Goal: Task Accomplishment & Management: Manage account settings

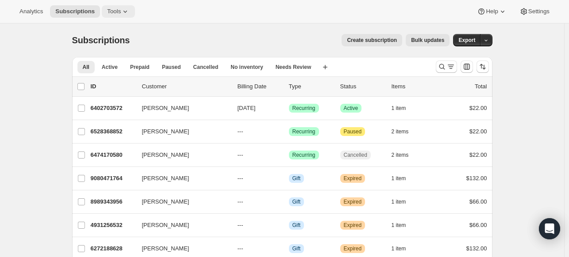
click at [115, 12] on span "Tools" at bounding box center [114, 11] width 14 height 7
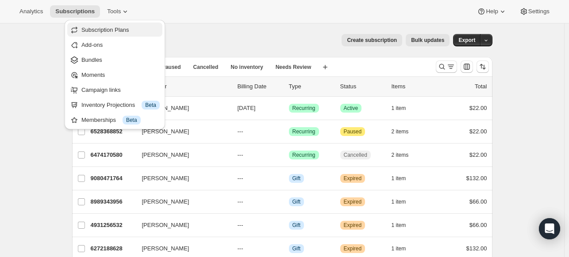
click at [110, 33] on span "Subscription Plans" at bounding box center [105, 30] width 48 height 7
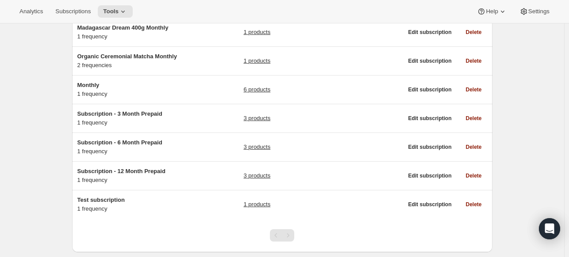
scroll to position [85, 0]
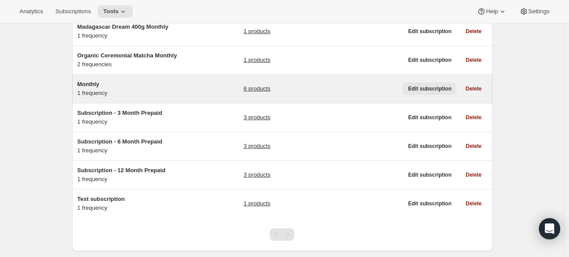
click at [433, 88] on span "Edit subscription" at bounding box center [429, 88] width 43 height 7
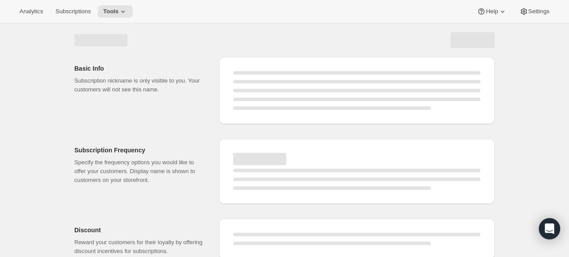
select select "WEEK"
select select "MONTH"
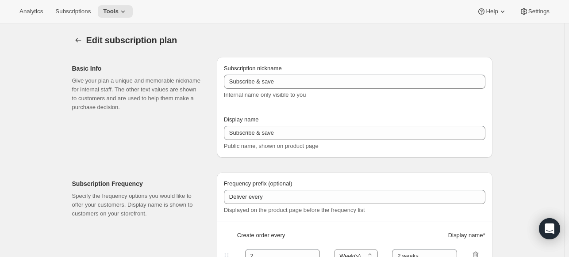
type input "Monthly"
type input "Delivers every"
type input "1"
select select "MONTH"
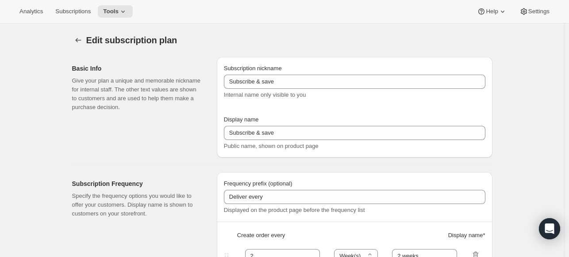
type input "month. Auto-renews monthly"
click at [78, 38] on icon "Subscription plans" at bounding box center [78, 40] width 9 height 9
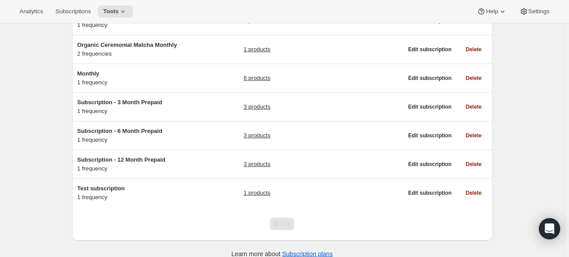
scroll to position [96, 0]
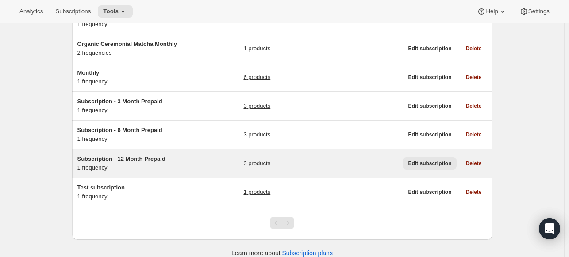
click at [435, 162] on span "Edit subscription" at bounding box center [429, 163] width 43 height 7
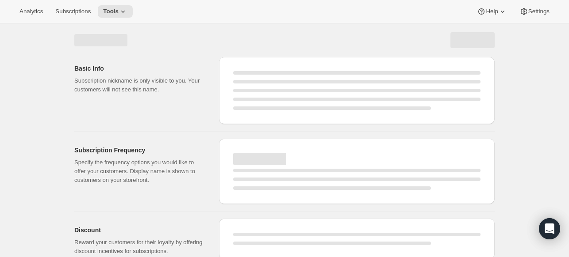
select select "WEEK"
select select "MONTH"
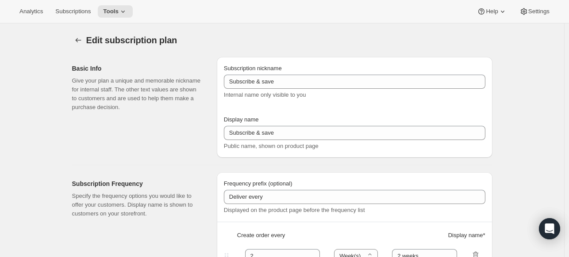
type input "Subscription - 12 Month Prepaid"
type input "Subscription - 12 Month Prepaid - one month free!"
select select "MONTH"
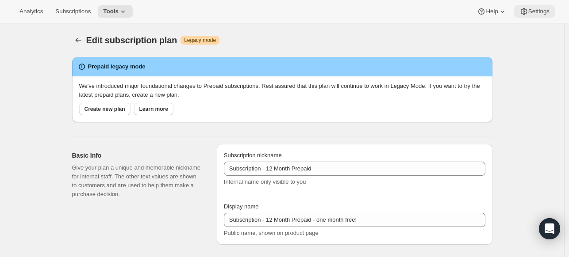
click at [538, 15] on span "Settings" at bounding box center [538, 11] width 21 height 7
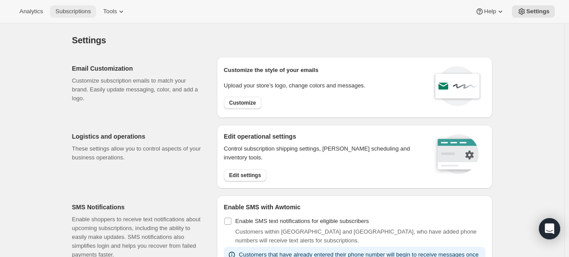
click at [69, 7] on button "Subscriptions" at bounding box center [73, 11] width 46 height 12
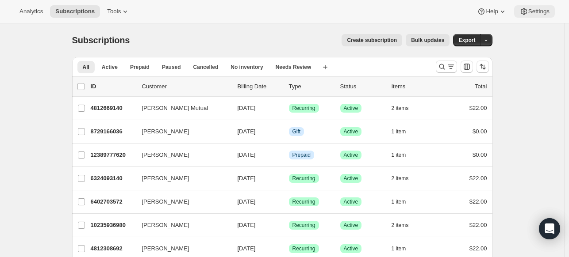
click at [535, 9] on span "Settings" at bounding box center [538, 11] width 21 height 7
click at [489, 38] on icon "button" at bounding box center [486, 41] width 6 height 6
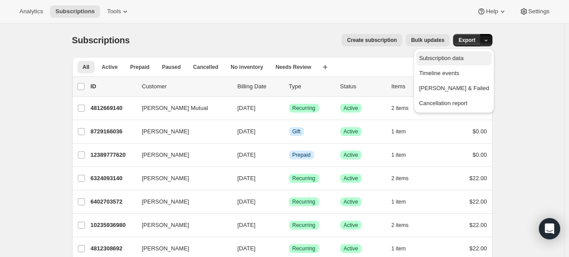
click at [463, 58] on span "Subscription data" at bounding box center [441, 58] width 44 height 7
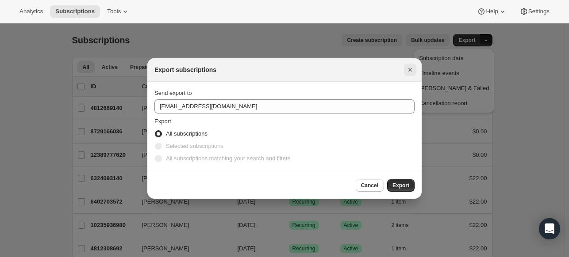
click at [410, 70] on icon "Close" at bounding box center [410, 70] width 4 height 4
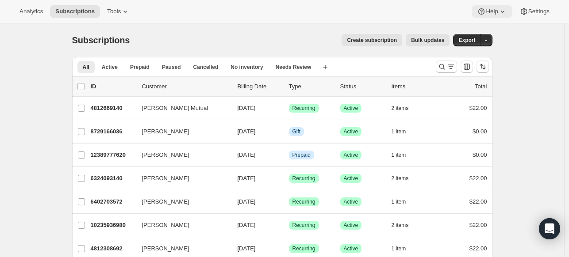
click at [502, 12] on icon at bounding box center [502, 12] width 4 height 2
click at [123, 10] on icon at bounding box center [125, 11] width 9 height 9
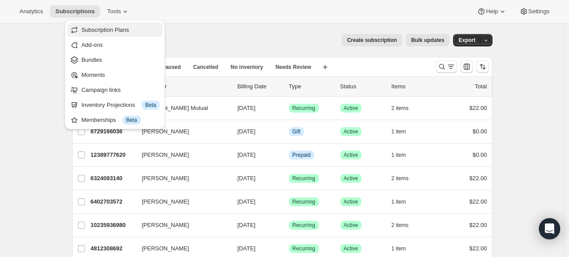
click at [114, 26] on span "Subscription Plans" at bounding box center [120, 30] width 78 height 9
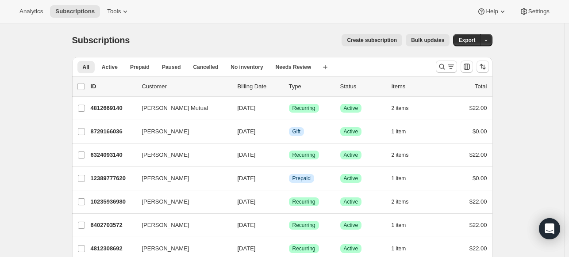
click at [432, 37] on span "Bulk updates" at bounding box center [427, 40] width 33 height 7
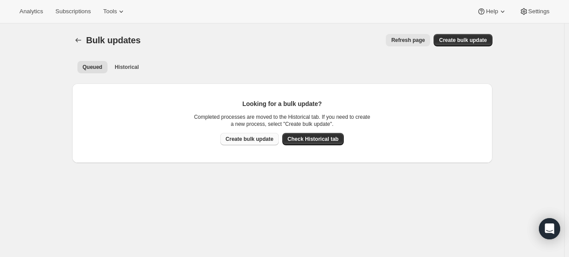
click at [249, 134] on button "Create bulk update" at bounding box center [249, 139] width 58 height 12
select select "20"
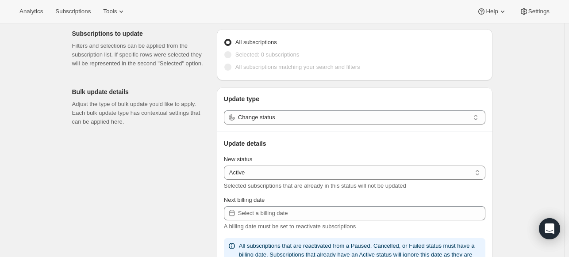
scroll to position [37, 0]
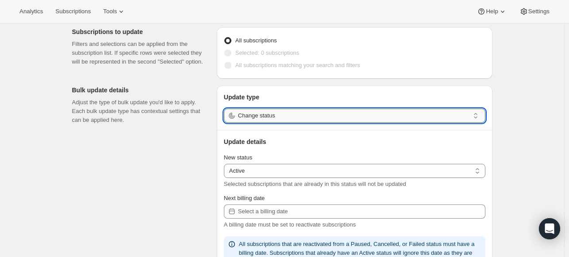
click at [320, 116] on input "Change status" at bounding box center [353, 116] width 231 height 14
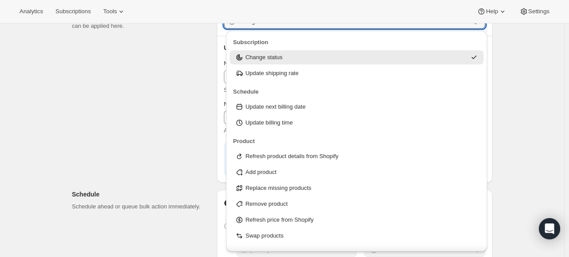
scroll to position [129, 0]
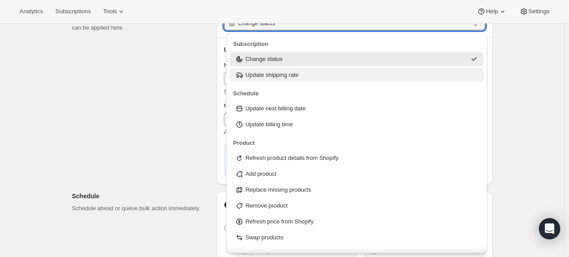
click at [299, 76] on div "Update shipping rate" at bounding box center [357, 75] width 244 height 9
type input "Update shipping rate"
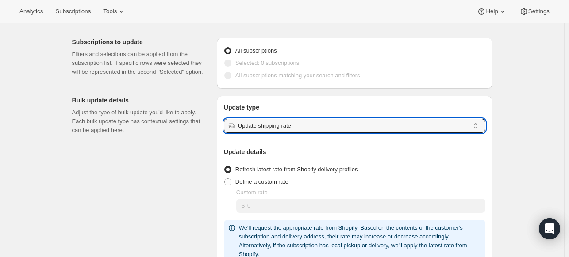
scroll to position [0, 0]
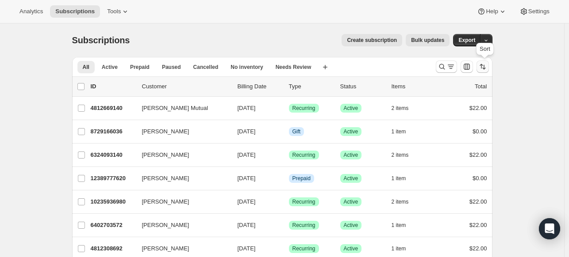
click at [485, 65] on icon "Sort the results" at bounding box center [484, 67] width 4 height 5
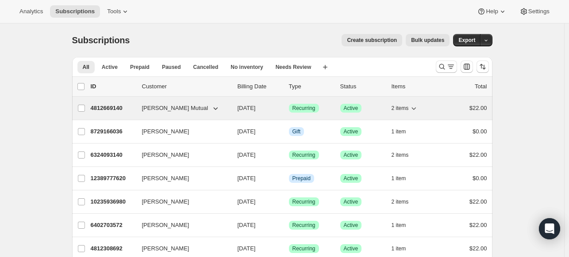
click at [164, 108] on span "[PERSON_NAME] Mutual" at bounding box center [175, 108] width 66 height 9
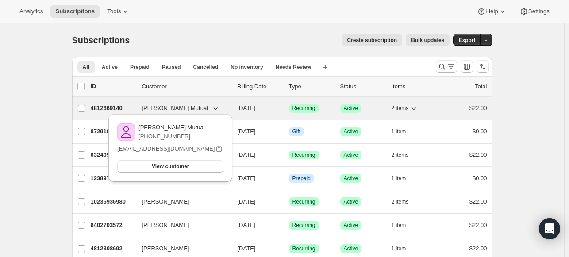
click at [108, 107] on p "4812669140" at bounding box center [113, 108] width 44 height 9
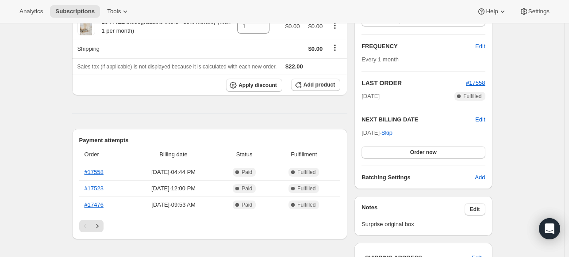
scroll to position [139, 0]
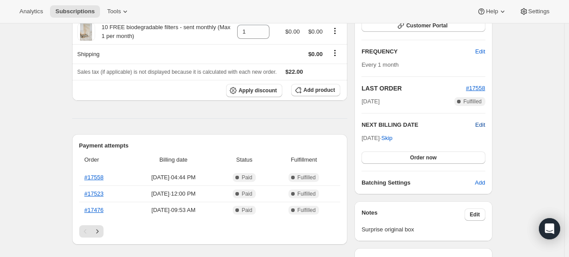
click at [479, 125] on span "Edit" at bounding box center [480, 125] width 10 height 9
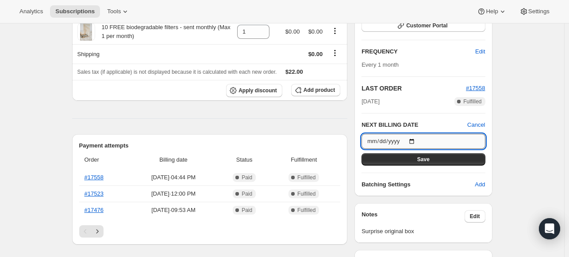
click at [414, 140] on input "2025-09-27" at bounding box center [422, 141] width 123 height 15
type input "[DATE]"
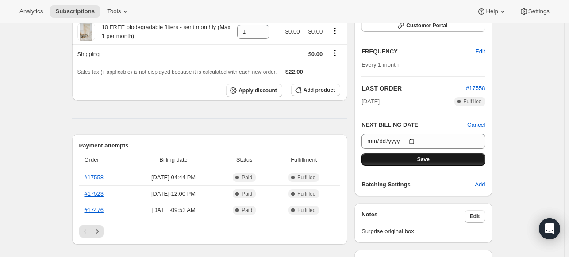
click at [424, 157] on span "Save" at bounding box center [423, 159] width 12 height 7
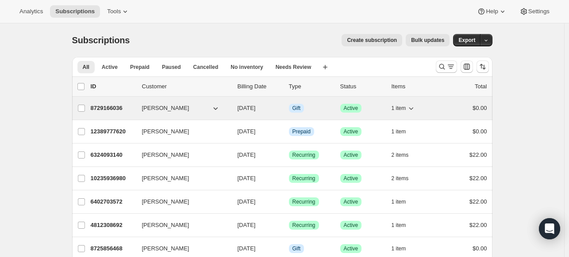
click at [166, 109] on span "[PERSON_NAME]" at bounding box center [165, 108] width 47 height 9
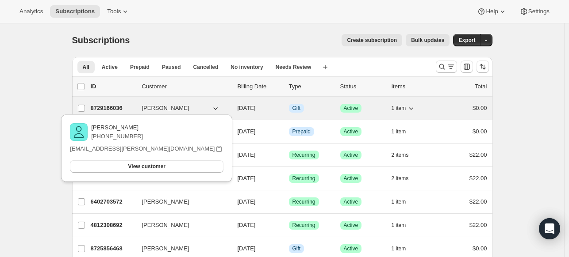
click at [183, 103] on div "8729166036 [PERSON_NAME] [DATE] Info Gift Success Active 1 item $0.00" at bounding box center [289, 108] width 396 height 12
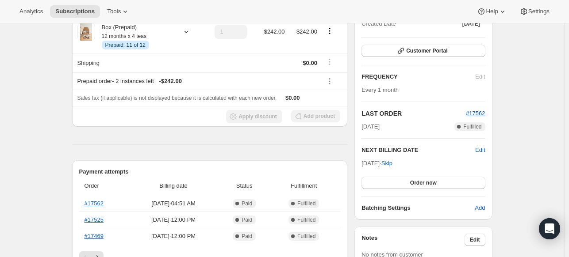
scroll to position [115, 0]
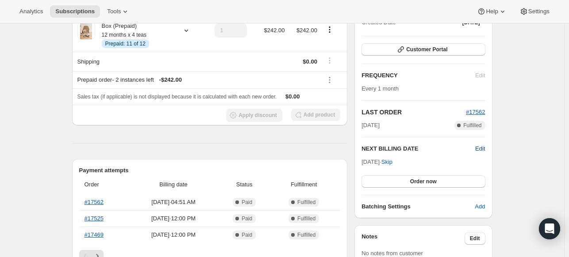
click at [479, 147] on span "Edit" at bounding box center [480, 149] width 10 height 9
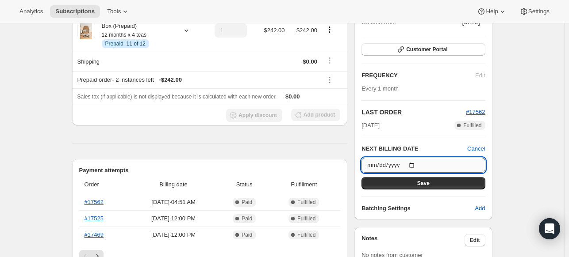
click at [414, 163] on input "2025-09-28" at bounding box center [422, 165] width 123 height 15
type input "[DATE]"
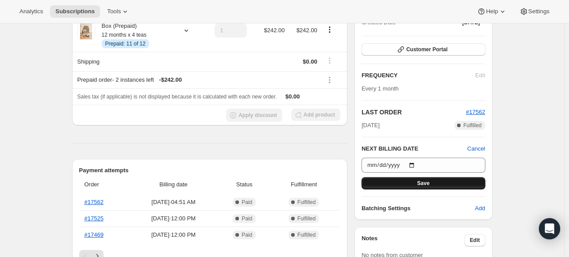
click at [403, 182] on button "Save" at bounding box center [422, 183] width 123 height 12
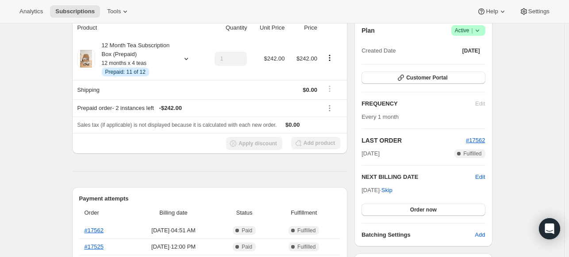
scroll to position [0, 0]
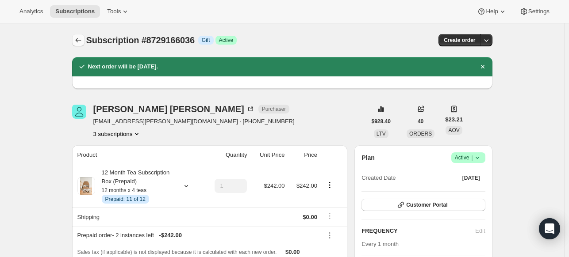
click at [83, 38] on icon "Subscriptions" at bounding box center [78, 40] width 9 height 9
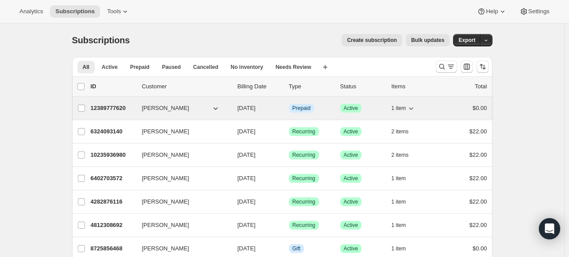
click at [152, 109] on span "[PERSON_NAME]" at bounding box center [165, 108] width 47 height 9
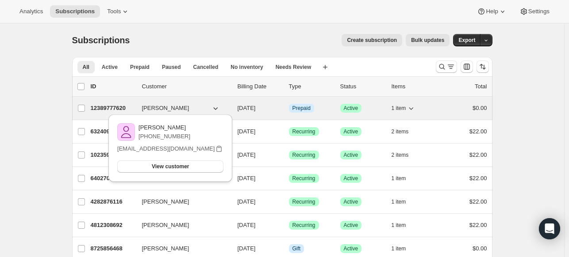
click at [114, 107] on p "12389777620" at bounding box center [113, 108] width 44 height 9
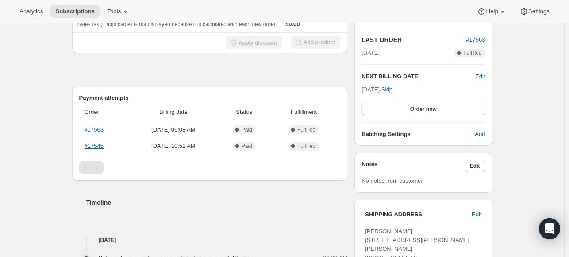
scroll to position [184, 0]
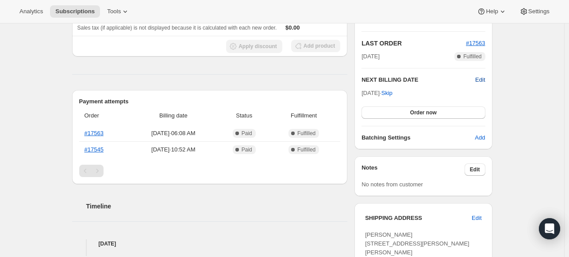
click at [483, 77] on span "Edit" at bounding box center [480, 80] width 10 height 9
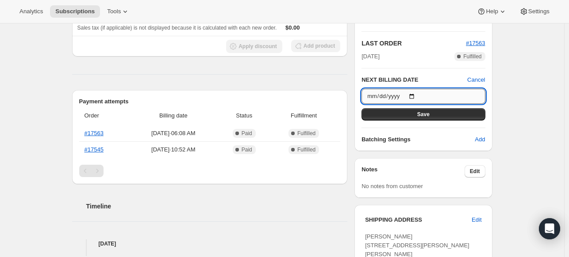
click at [416, 94] on input "2025-09-28" at bounding box center [422, 96] width 123 height 15
type input "[DATE]"
click at [455, 113] on button "Save" at bounding box center [422, 114] width 123 height 12
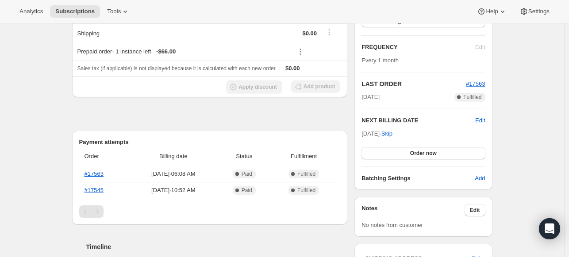
scroll to position [0, 0]
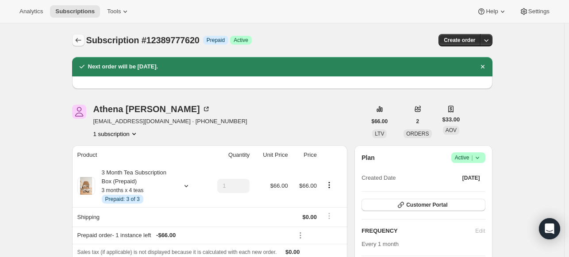
click at [80, 41] on icon "Subscriptions" at bounding box center [78, 40] width 9 height 9
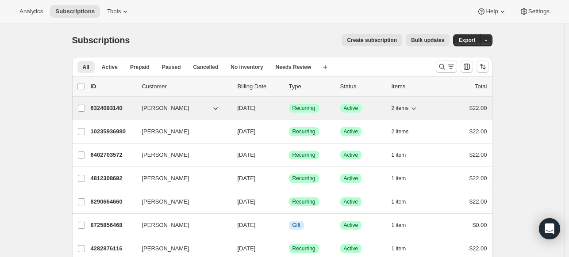
click at [117, 110] on p "6324093140" at bounding box center [113, 108] width 44 height 9
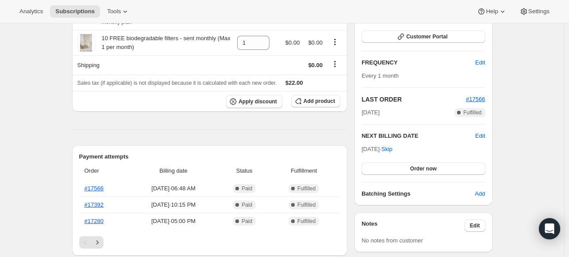
scroll to position [140, 0]
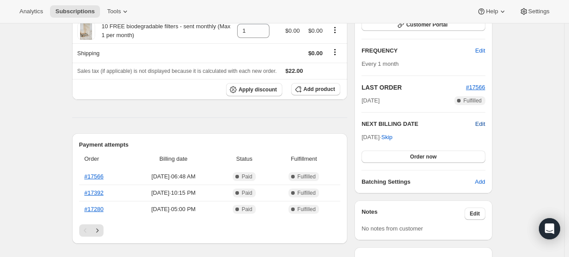
click at [482, 122] on span "Edit" at bounding box center [480, 124] width 10 height 9
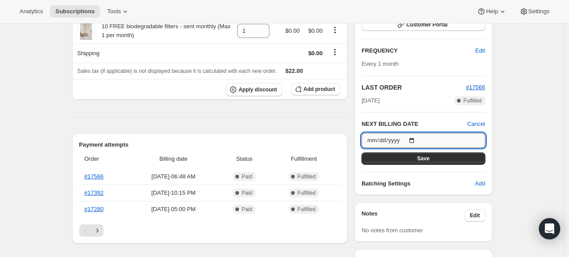
click at [414, 138] on input "2025-09-28" at bounding box center [422, 140] width 123 height 15
type input "[DATE]"
click at [405, 155] on button "Save" at bounding box center [422, 159] width 123 height 12
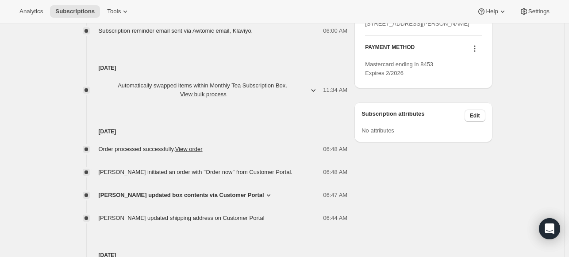
scroll to position [0, 0]
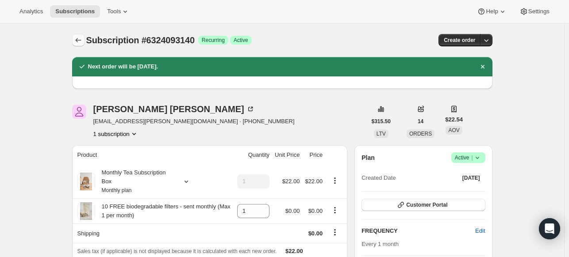
click at [83, 42] on icon "Subscriptions" at bounding box center [78, 40] width 9 height 9
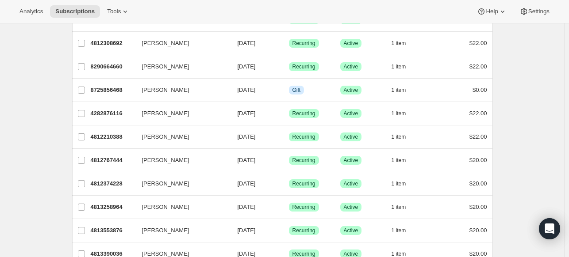
scroll to position [114, 0]
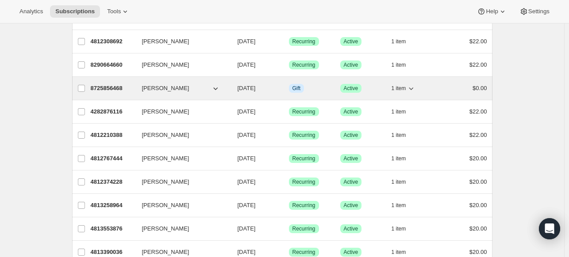
click at [156, 86] on span "[PERSON_NAME]" at bounding box center [165, 88] width 47 height 9
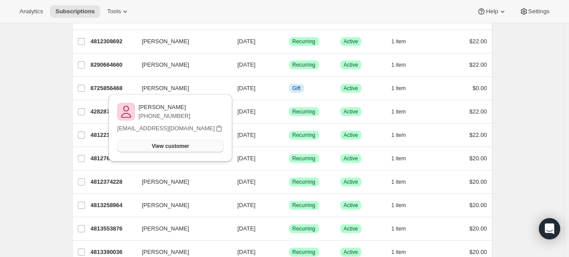
click at [150, 146] on button "View customer" at bounding box center [170, 146] width 106 height 12
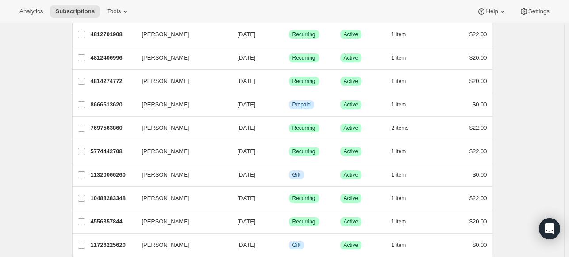
scroll to position [398, 0]
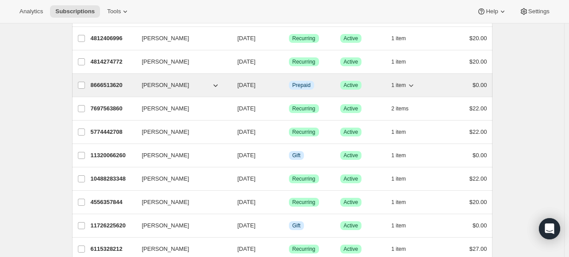
click at [220, 84] on icon "button" at bounding box center [215, 85] width 9 height 9
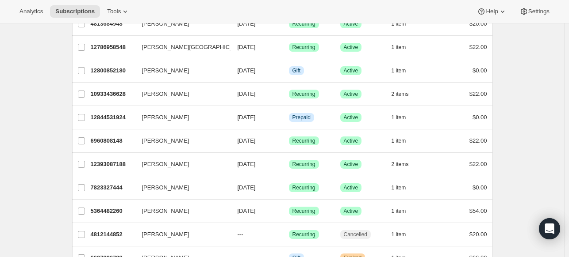
scroll to position [920, 0]
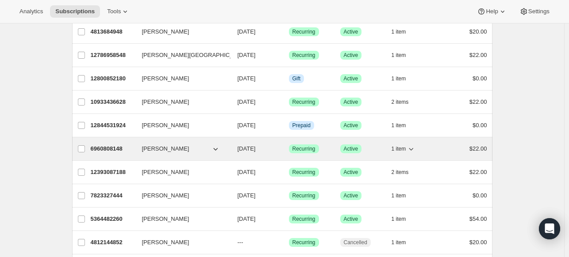
click at [160, 145] on span "Stephanie Norrie" at bounding box center [165, 149] width 47 height 9
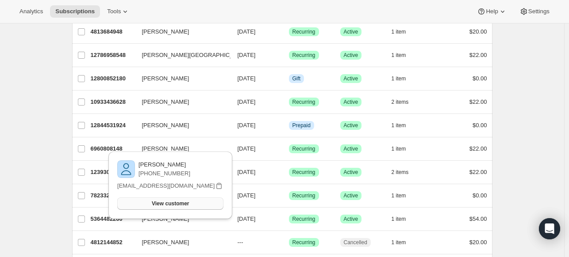
click at [159, 204] on span "View customer" at bounding box center [170, 203] width 37 height 7
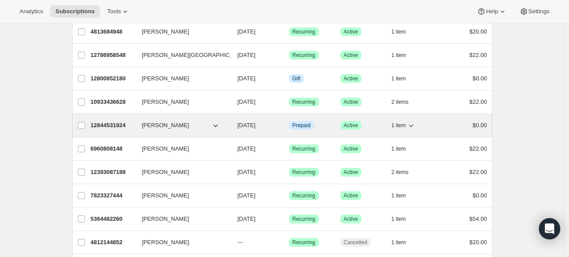
click at [256, 122] on span "10/11/2025" at bounding box center [246, 125] width 18 height 7
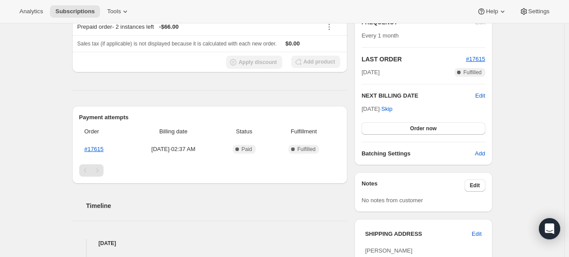
scroll to position [160, 0]
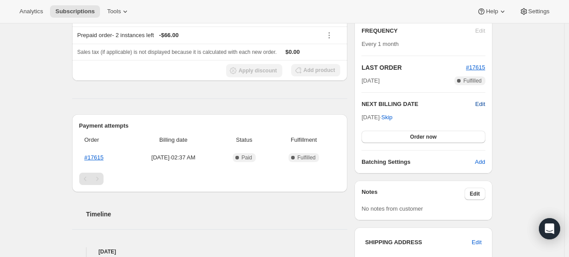
click at [483, 101] on span "Edit" at bounding box center [480, 104] width 10 height 9
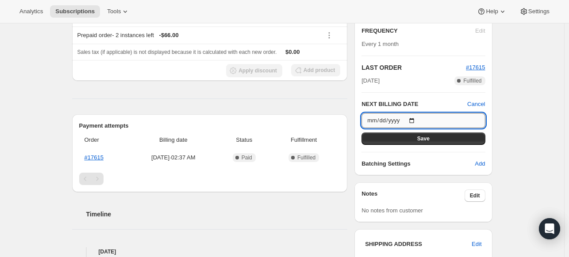
click at [414, 119] on input "2025-10-11" at bounding box center [422, 120] width 123 height 15
type input "2025-10-01"
click at [452, 138] on button "Save" at bounding box center [422, 139] width 123 height 12
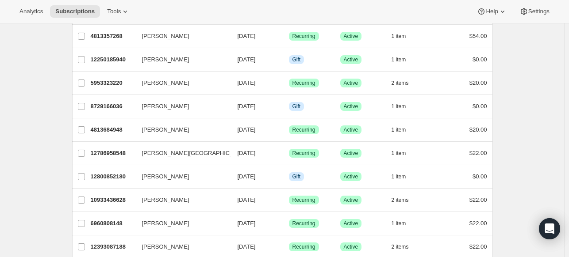
scroll to position [841, 0]
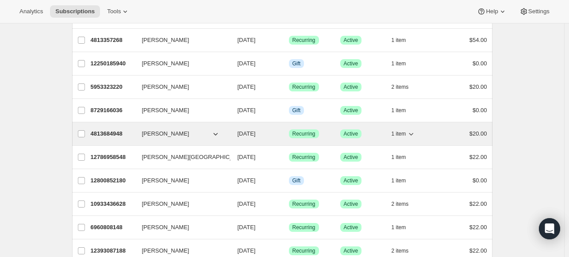
click at [256, 130] on span "[DATE]" at bounding box center [246, 133] width 18 height 7
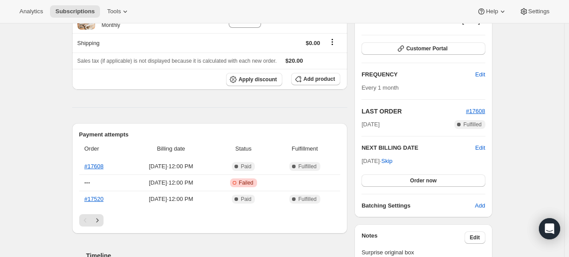
scroll to position [115, 0]
click at [483, 73] on span "Edit" at bounding box center [480, 75] width 10 height 9
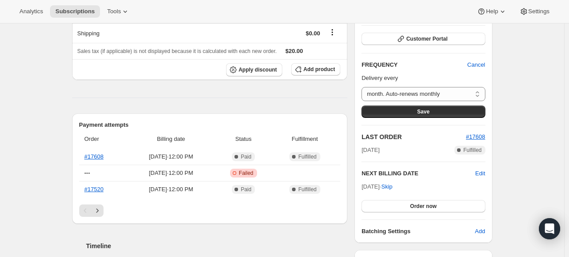
scroll to position [140, 0]
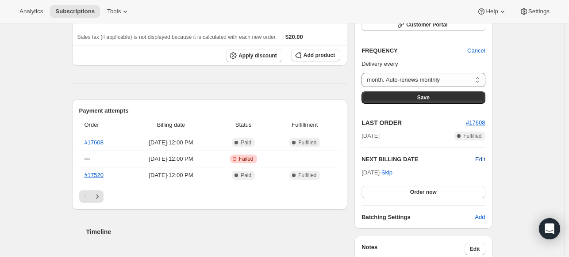
click at [481, 157] on span "Edit" at bounding box center [480, 159] width 10 height 9
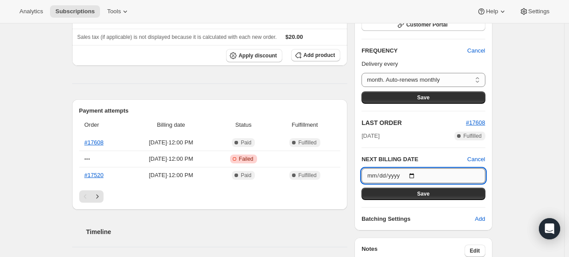
click at [416, 173] on input "2025-10-02" at bounding box center [422, 175] width 123 height 15
type input "[DATE]"
click at [385, 191] on button "Save" at bounding box center [422, 194] width 123 height 12
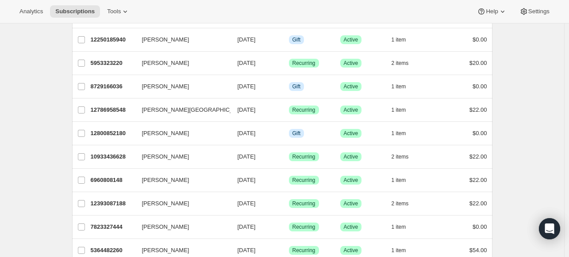
scroll to position [890, 0]
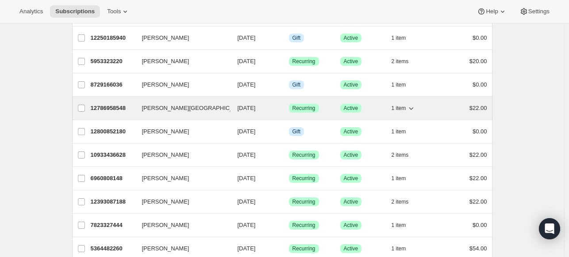
click at [256, 105] on span "10/05/2025" at bounding box center [246, 108] width 18 height 7
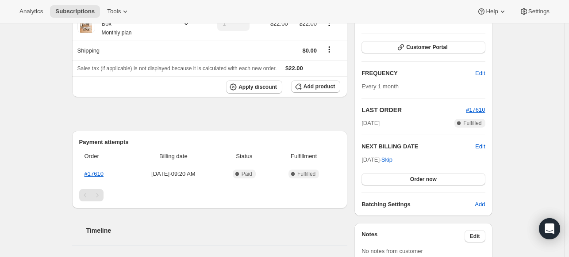
scroll to position [122, 0]
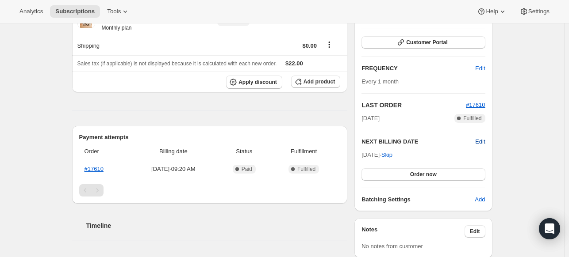
click at [482, 140] on span "Edit" at bounding box center [480, 141] width 10 height 9
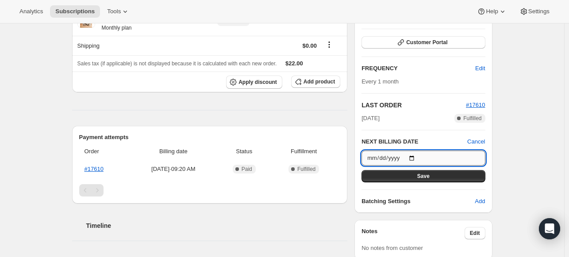
click at [416, 157] on input "2025-10-05" at bounding box center [422, 158] width 123 height 15
type input "[DATE]"
click at [384, 175] on button "Save" at bounding box center [422, 176] width 123 height 12
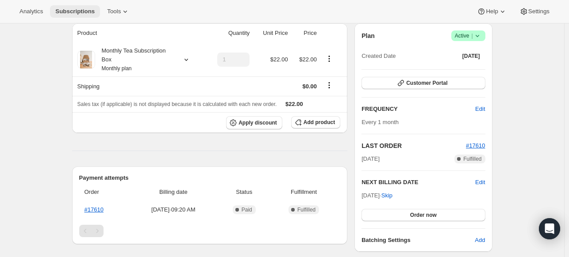
click at [71, 10] on span "Subscriptions" at bounding box center [74, 11] width 39 height 7
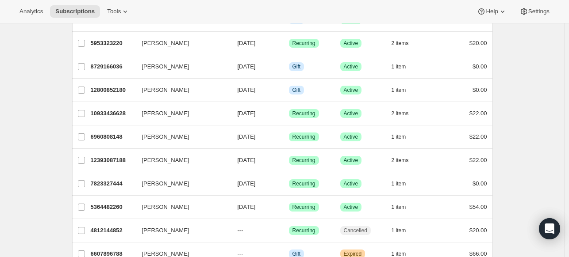
scroll to position [935, 0]
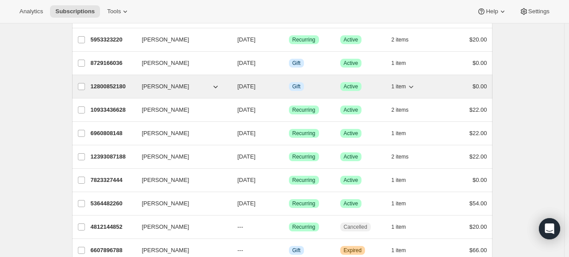
click at [149, 82] on span "Stefanie Reznick" at bounding box center [165, 86] width 47 height 9
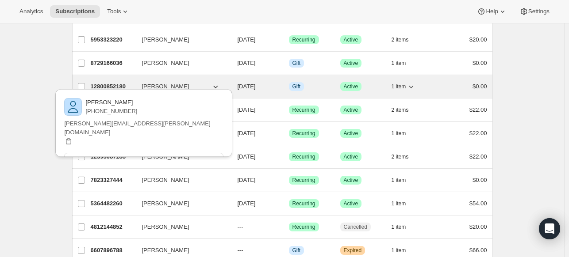
click at [256, 84] on span "10/06/2025" at bounding box center [246, 86] width 18 height 7
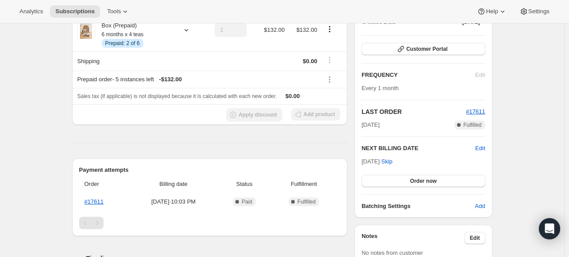
scroll to position [111, 0]
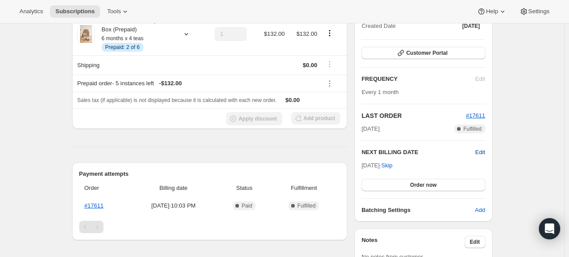
click at [483, 150] on span "Edit" at bounding box center [480, 152] width 10 height 9
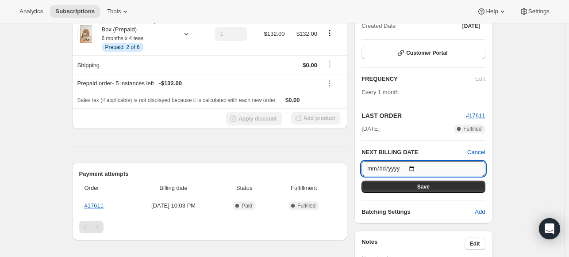
click at [414, 167] on input "2025-10-06" at bounding box center [422, 168] width 123 height 15
type input "[DATE]"
click at [393, 182] on button "Save" at bounding box center [422, 187] width 123 height 12
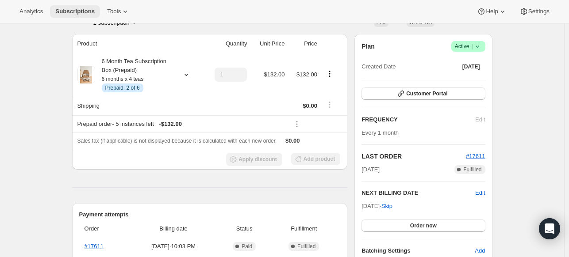
click at [73, 8] on span "Subscriptions" at bounding box center [74, 11] width 39 height 7
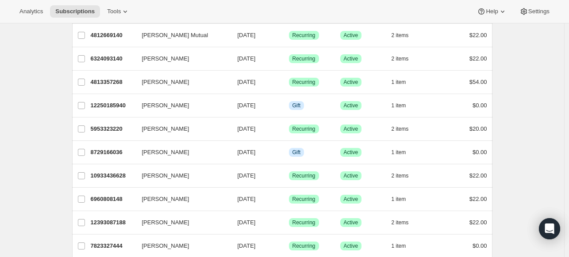
scroll to position [866, 0]
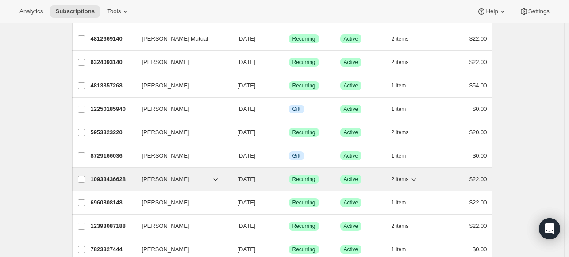
click at [249, 176] on span "10/10/2025" at bounding box center [246, 179] width 18 height 7
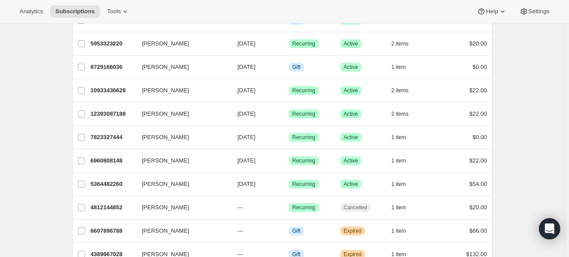
scroll to position [951, 0]
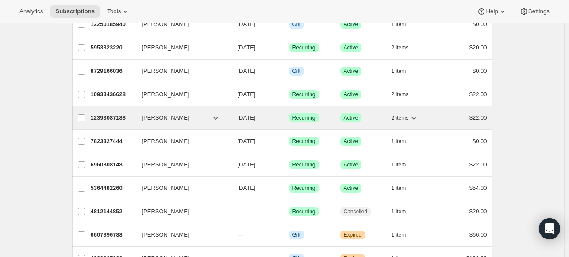
click at [158, 114] on span "[PERSON_NAME]" at bounding box center [165, 118] width 47 height 9
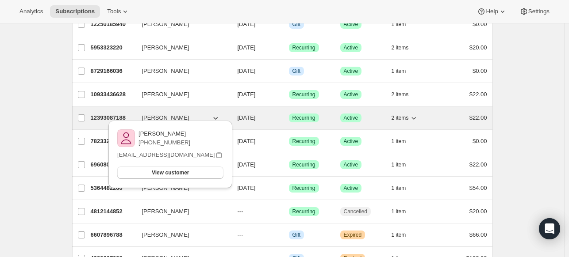
click at [169, 114] on span "[PERSON_NAME]" at bounding box center [165, 118] width 47 height 9
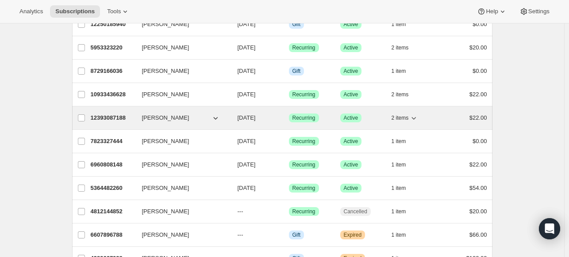
click at [256, 115] on span "[DATE]" at bounding box center [246, 118] width 18 height 7
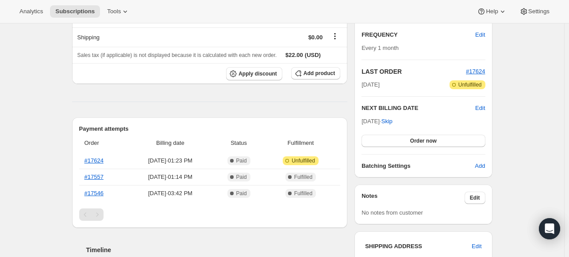
scroll to position [161, 0]
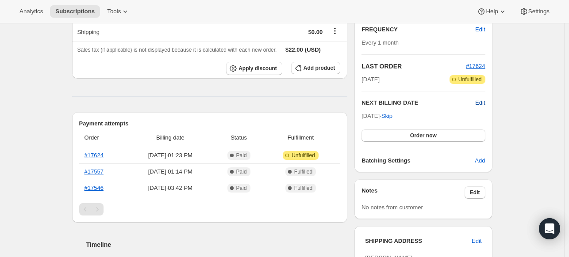
click at [484, 101] on span "Edit" at bounding box center [480, 103] width 10 height 9
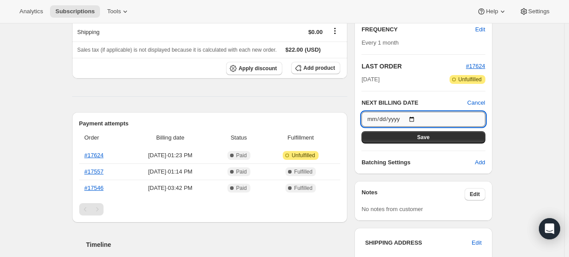
click at [416, 118] on input "2025-10-22" at bounding box center [422, 119] width 123 height 15
type input "2025-11-01"
click at [412, 136] on button "Save" at bounding box center [422, 137] width 123 height 12
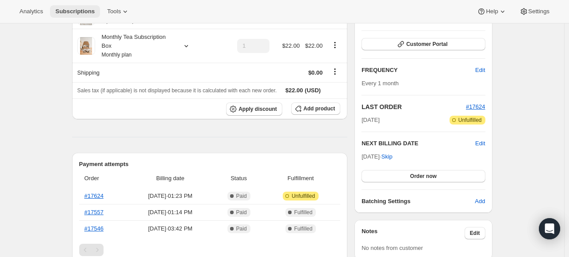
click at [69, 10] on span "Subscriptions" at bounding box center [74, 11] width 39 height 7
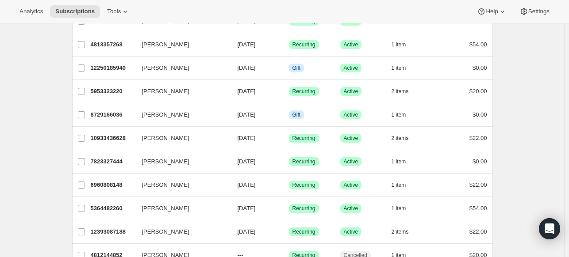
scroll to position [902, 0]
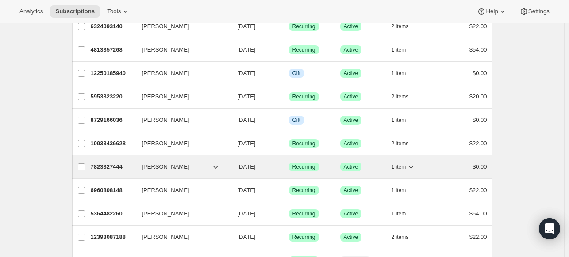
click at [253, 165] on span "10/23/2025" at bounding box center [246, 167] width 18 height 7
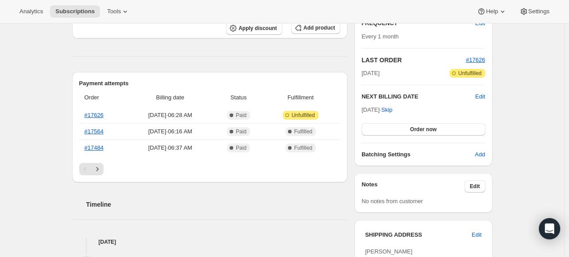
scroll to position [163, 0]
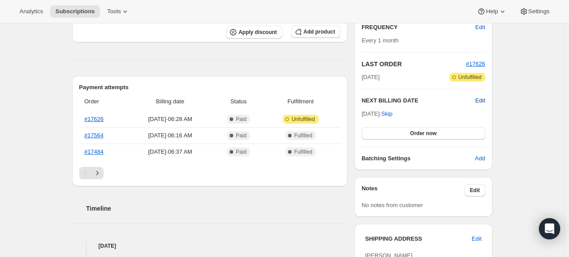
click at [485, 100] on span "Edit" at bounding box center [480, 100] width 10 height 9
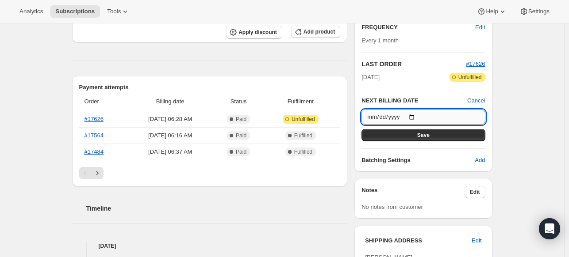
click at [414, 114] on input "2025-10-23" at bounding box center [422, 117] width 123 height 15
type input "2025-11-01"
click at [416, 134] on button "Save" at bounding box center [422, 135] width 123 height 12
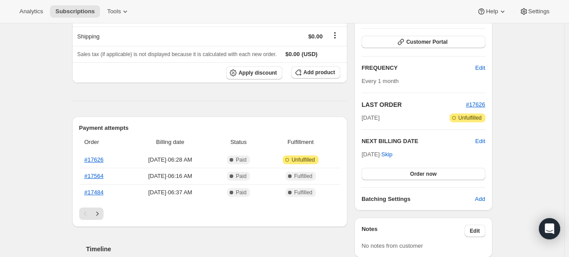
scroll to position [389, 0]
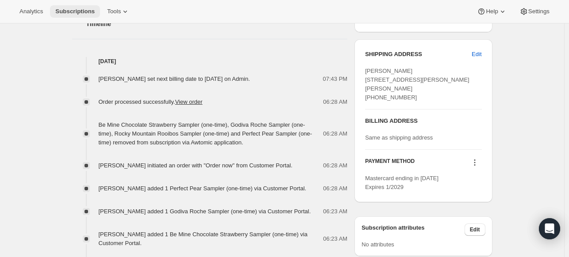
click at [63, 12] on span "Subscriptions" at bounding box center [74, 11] width 39 height 7
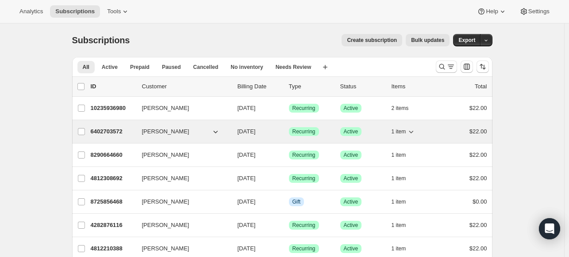
click at [155, 133] on span "[PERSON_NAME]" at bounding box center [165, 131] width 47 height 9
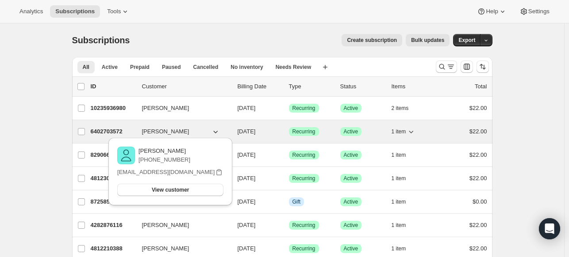
click at [112, 130] on p "6402703572" at bounding box center [113, 131] width 44 height 9
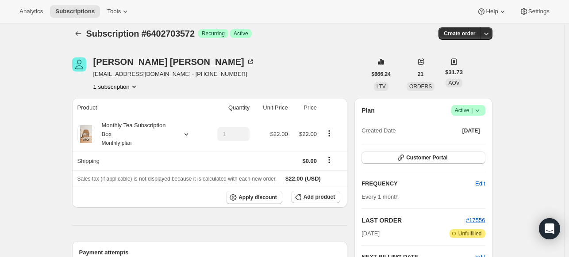
scroll to position [5, 0]
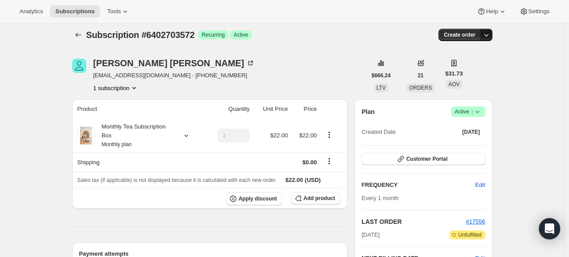
click at [487, 36] on icon "button" at bounding box center [485, 35] width 9 height 9
click at [488, 37] on icon "button" at bounding box center [485, 35] width 9 height 9
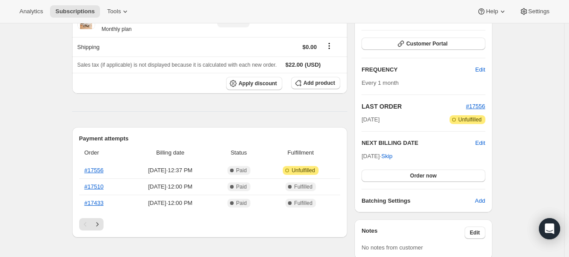
scroll to position [126, 0]
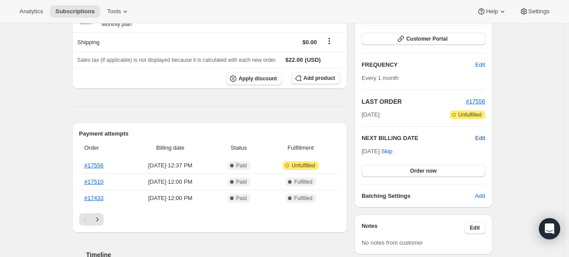
click at [481, 138] on span "Edit" at bounding box center [480, 138] width 10 height 9
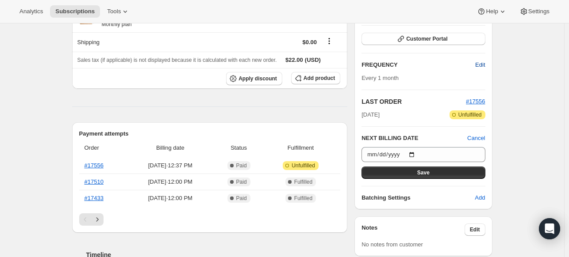
click at [482, 65] on span "Edit" at bounding box center [480, 65] width 10 height 9
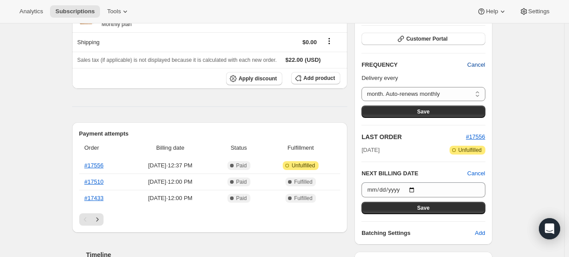
click at [482, 65] on span "Cancel" at bounding box center [476, 65] width 18 height 9
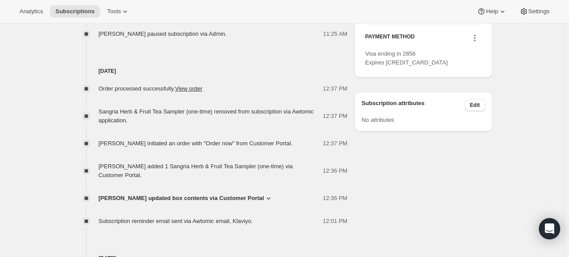
scroll to position [473, 0]
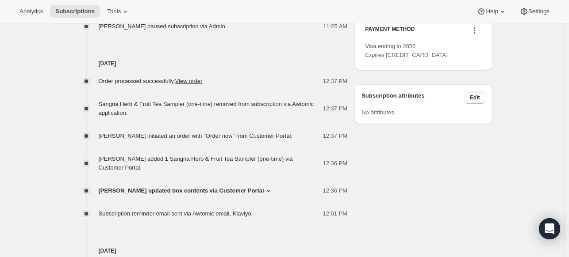
click at [480, 101] on span "Edit" at bounding box center [475, 97] width 10 height 7
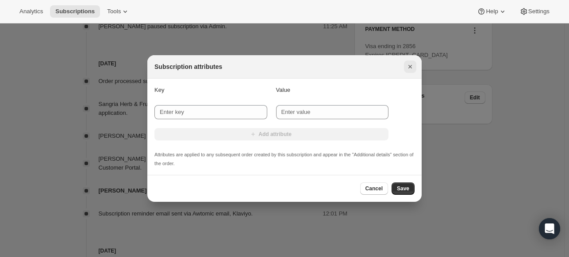
click at [410, 67] on icon "Close" at bounding box center [410, 67] width 4 height 4
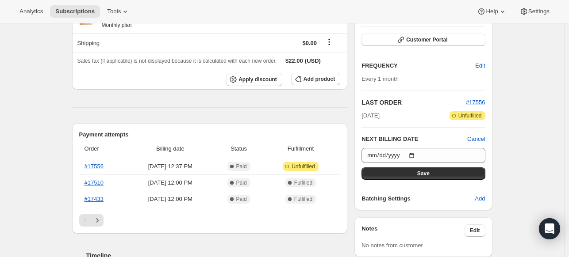
scroll to position [123, 0]
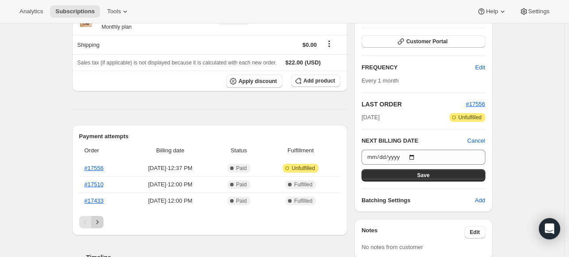
click at [96, 226] on button "Next" at bounding box center [97, 222] width 12 height 12
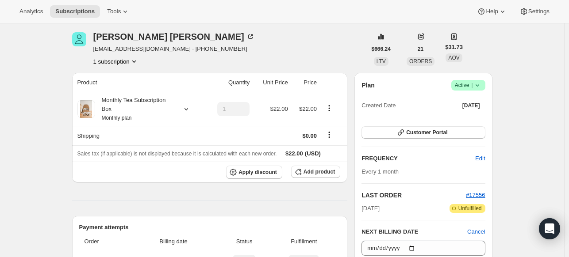
scroll to position [31, 0]
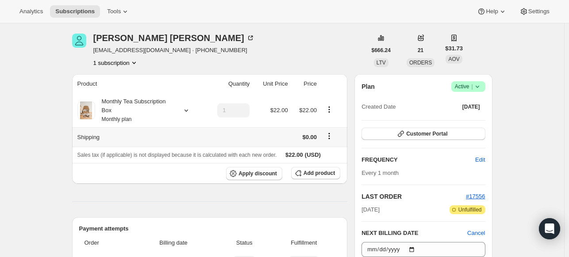
click at [330, 138] on icon "Shipping actions" at bounding box center [328, 136] width 9 height 9
click at [331, 155] on span "Edit shipping rate" at bounding box center [331, 153] width 44 height 7
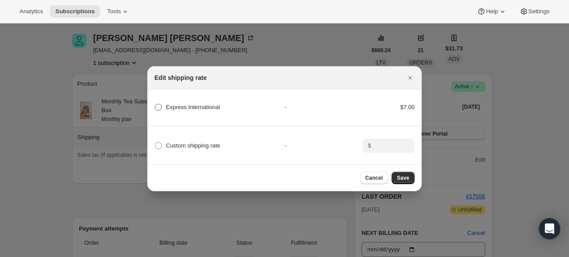
click at [159, 107] on span ":r19g:" at bounding box center [158, 107] width 7 height 7
click at [155, 104] on International "Express International" at bounding box center [155, 104] width 0 height 0
radio International "true"
click at [157, 143] on span ":r19g:" at bounding box center [158, 145] width 7 height 7
click at [155, 143] on input "Custom shipping rate" at bounding box center [155, 142] width 0 height 0
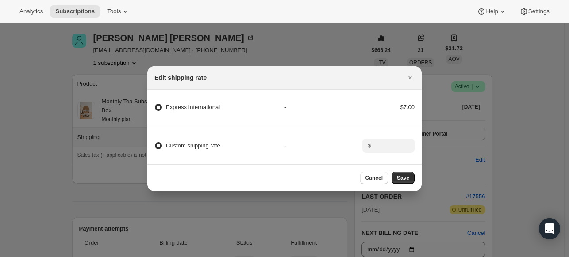
radio input "true"
radio International "false"
click at [386, 143] on input ":r19g:" at bounding box center [387, 146] width 27 height 14
type input "7"
click at [405, 180] on span "Save" at bounding box center [403, 178] width 12 height 7
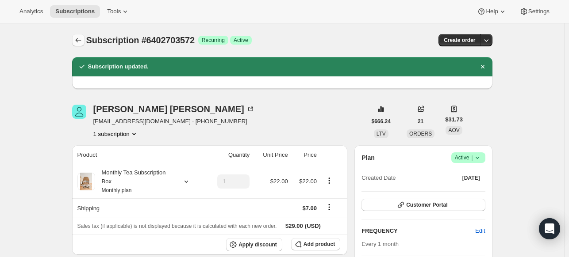
click at [79, 38] on icon "Subscriptions" at bounding box center [78, 40] width 9 height 9
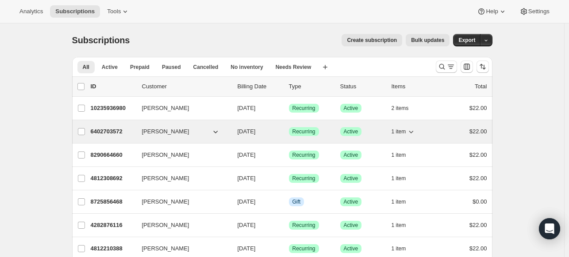
click at [112, 133] on p "6402703572" at bounding box center [113, 131] width 44 height 9
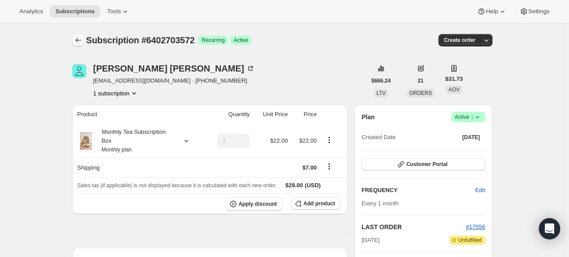
click at [78, 38] on icon "Subscriptions" at bounding box center [78, 40] width 9 height 9
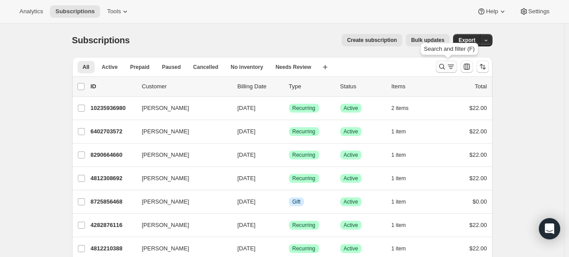
click at [443, 67] on icon "Search and filter results" at bounding box center [441, 66] width 9 height 9
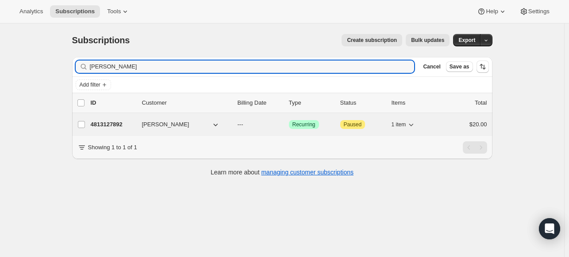
type input "anthony"
click at [102, 124] on p "4813127892" at bounding box center [113, 124] width 44 height 9
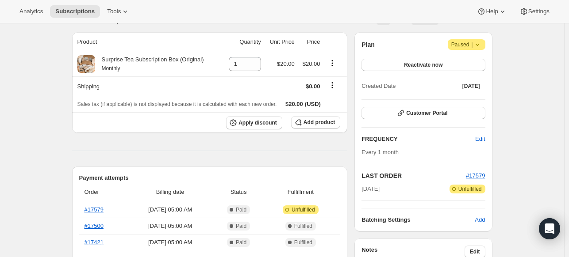
scroll to position [76, 0]
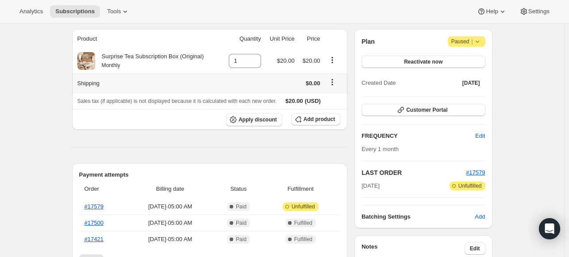
click at [336, 83] on icon "Shipping actions" at bounding box center [332, 82] width 9 height 9
click at [324, 99] on span "Edit shipping rate" at bounding box center [334, 99] width 44 height 7
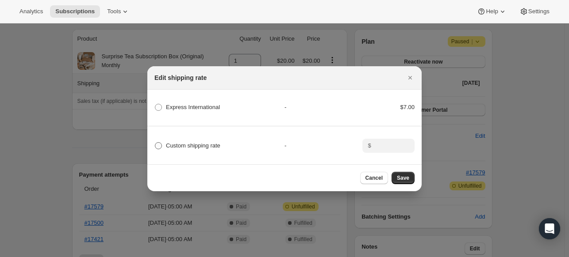
click at [160, 142] on span ":r26l:" at bounding box center [158, 145] width 7 height 7
click at [155, 142] on input "Custom shipping rate" at bounding box center [155, 142] width 0 height 0
radio input "true"
click at [392, 145] on input ":r26l:" at bounding box center [387, 146] width 27 height 14
type input "7"
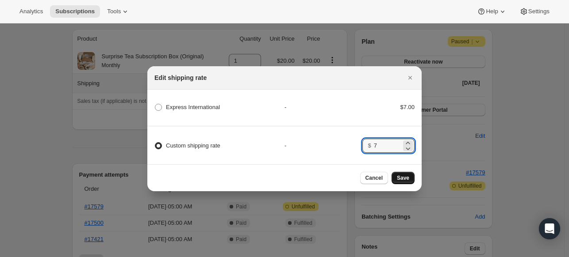
click at [407, 181] on span "Save" at bounding box center [403, 178] width 12 height 7
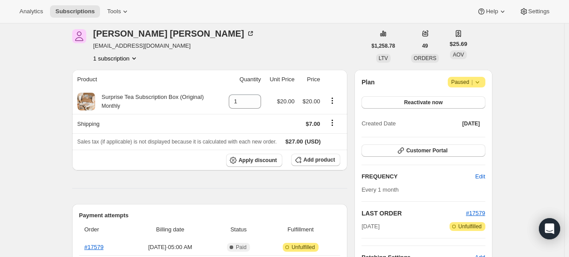
click at [481, 83] on icon at bounding box center [477, 82] width 9 height 9
click at [407, 103] on span "Reactivate now" at bounding box center [423, 102] width 38 height 7
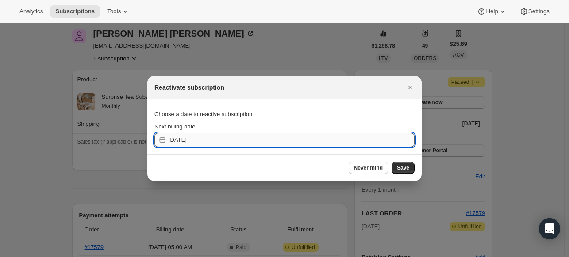
click at [238, 138] on input "2025-09-25" at bounding box center [291, 140] width 246 height 14
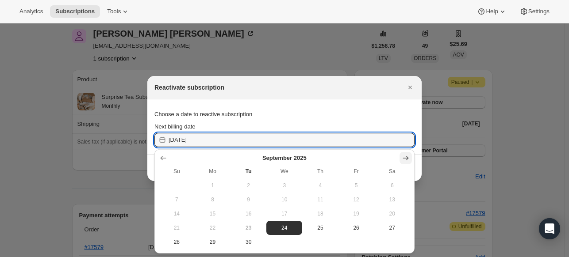
click at [405, 158] on icon "Show next month, October 2025" at bounding box center [405, 158] width 6 height 4
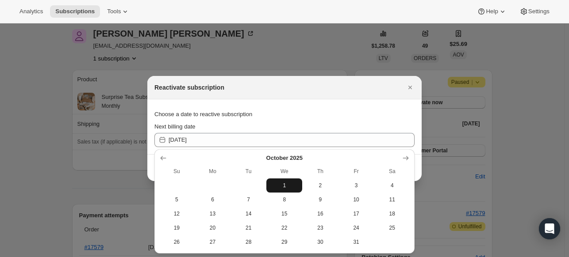
click at [282, 185] on span "1" at bounding box center [284, 185] width 29 height 7
type input "2025-10-01"
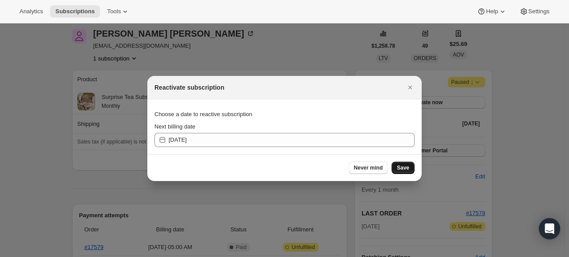
click at [407, 166] on span "Save" at bounding box center [403, 167] width 12 height 7
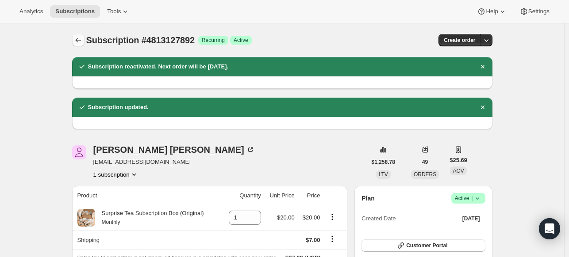
click at [80, 38] on icon "Subscriptions" at bounding box center [78, 40] width 9 height 9
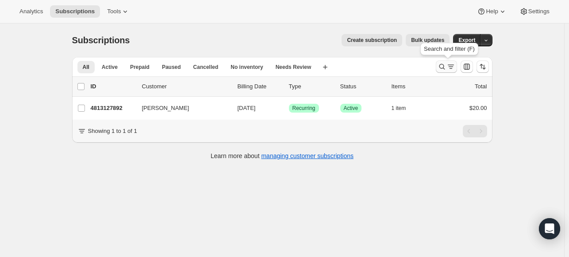
click at [442, 68] on icon "Search and filter results" at bounding box center [441, 66] width 9 height 9
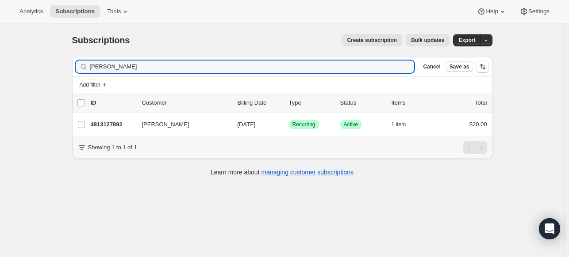
drag, startPoint x: 116, startPoint y: 67, endPoint x: 42, endPoint y: 60, distance: 74.1
click at [42, 60] on div "Subscriptions. This page is ready Subscriptions Create subscription Bulk update…" at bounding box center [282, 151] width 564 height 257
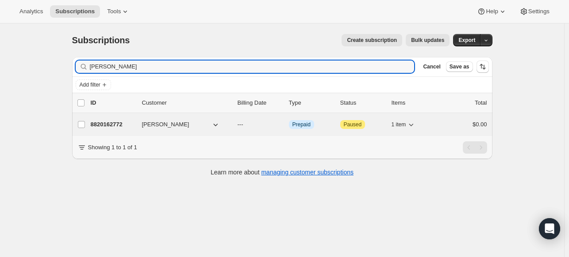
type input "kassandra"
click at [159, 125] on span "[PERSON_NAME]" at bounding box center [165, 124] width 47 height 9
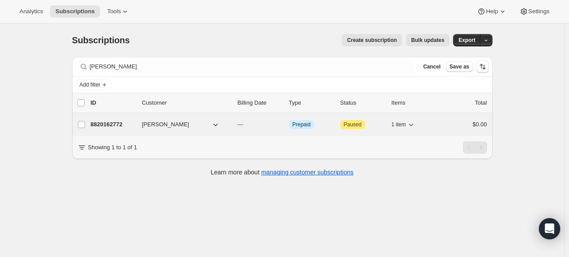
click at [105, 124] on p "8820162772" at bounding box center [113, 124] width 44 height 9
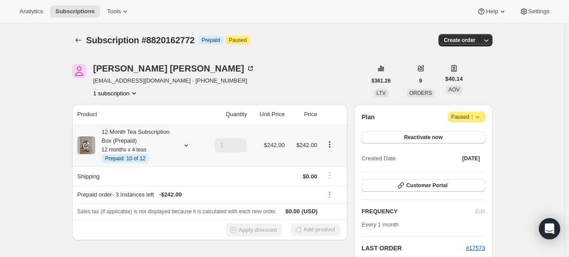
click at [332, 145] on icon "Product actions" at bounding box center [329, 144] width 9 height 9
click at [333, 160] on span "Edit box" at bounding box center [331, 161] width 21 height 7
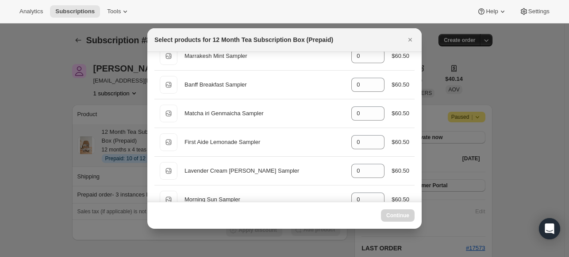
scroll to position [1326, 0]
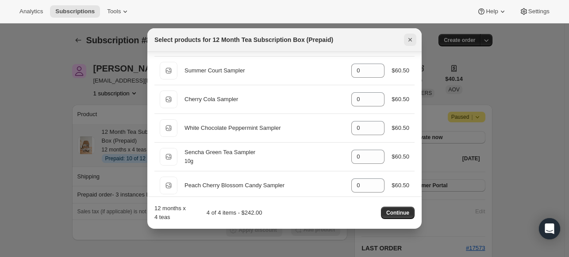
click at [409, 38] on icon "Close" at bounding box center [409, 39] width 9 height 9
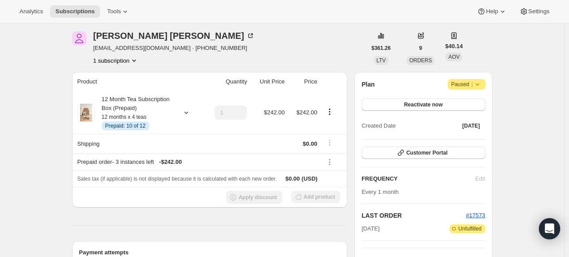
scroll to position [48, 0]
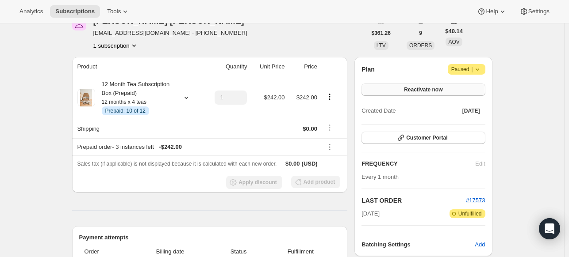
click at [459, 88] on button "Reactivate now" at bounding box center [422, 90] width 123 height 12
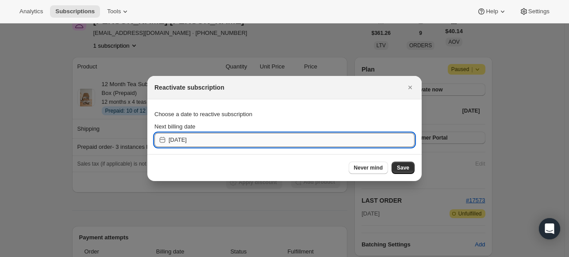
click at [239, 144] on input "[DATE]" at bounding box center [291, 140] width 246 height 14
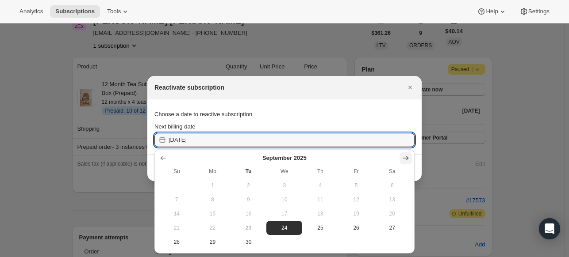
click at [405, 156] on icon "Show next month, October 2025" at bounding box center [405, 158] width 9 height 9
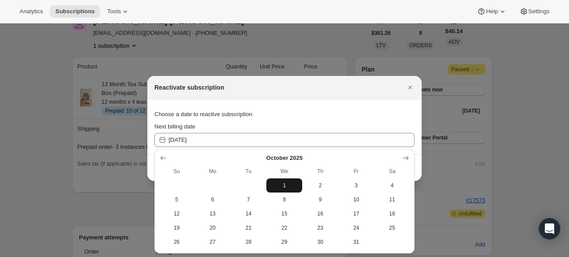
click at [285, 183] on span "1" at bounding box center [284, 185] width 29 height 7
type input "[DATE]"
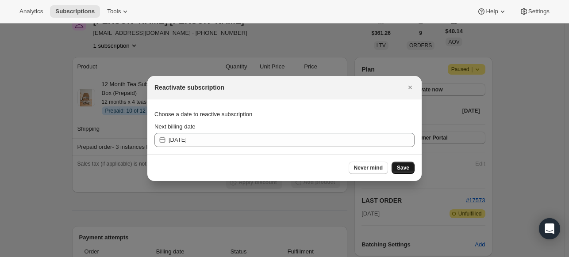
click at [407, 169] on span "Save" at bounding box center [403, 167] width 12 height 7
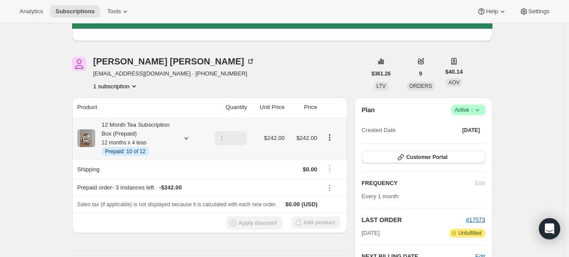
click at [330, 137] on icon "Product actions" at bounding box center [328, 137] width 1 height 1
click at [321, 155] on span "Edit box" at bounding box center [318, 154] width 21 height 7
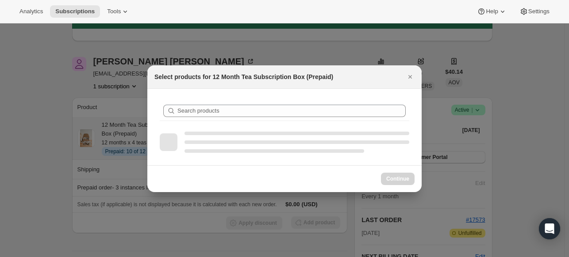
scroll to position [0, 0]
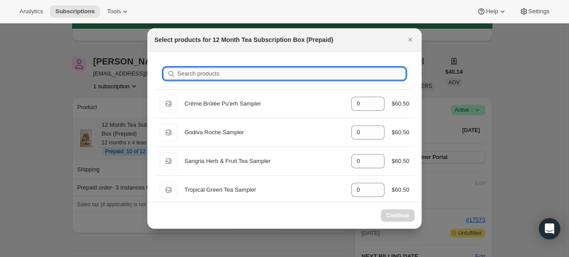
click at [244, 73] on input "Search products" at bounding box center [291, 74] width 228 height 12
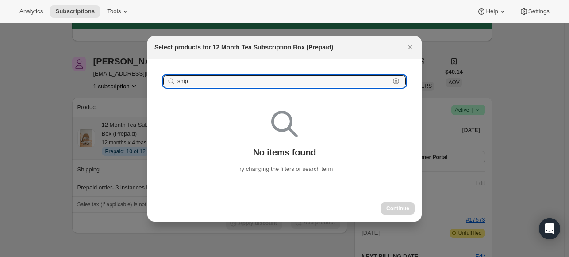
type input "ship"
click at [396, 83] on icon ":r2lv:" at bounding box center [395, 81] width 9 height 9
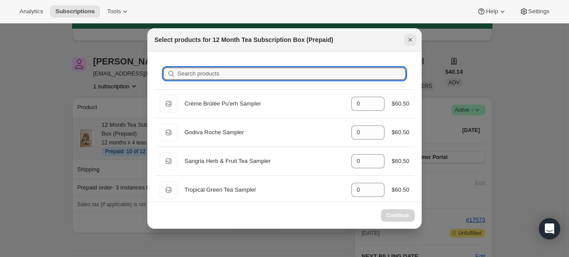
click at [412, 38] on icon "Close" at bounding box center [409, 39] width 9 height 9
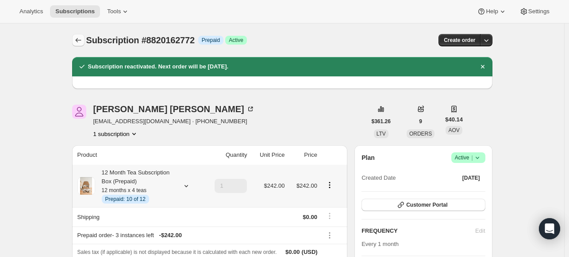
click at [81, 37] on icon "Subscriptions" at bounding box center [78, 40] width 9 height 9
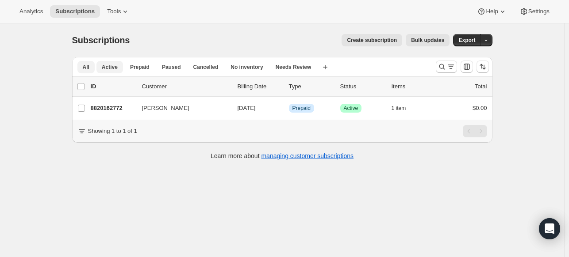
click at [116, 69] on span "Active" at bounding box center [110, 67] width 16 height 7
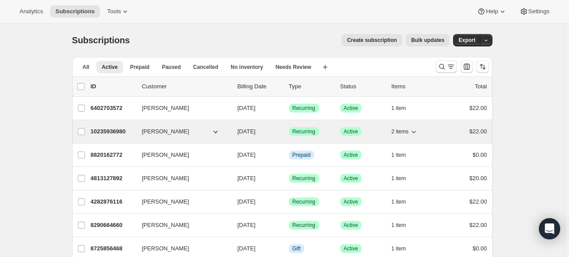
click at [219, 130] on icon "button" at bounding box center [215, 131] width 9 height 9
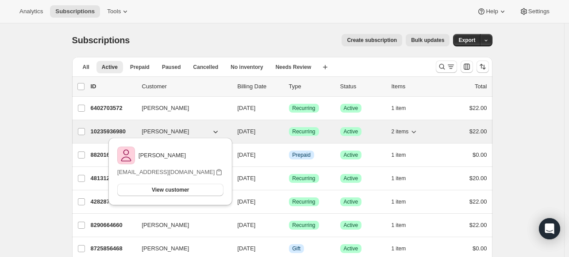
click at [219, 130] on icon "button" at bounding box center [215, 131] width 9 height 9
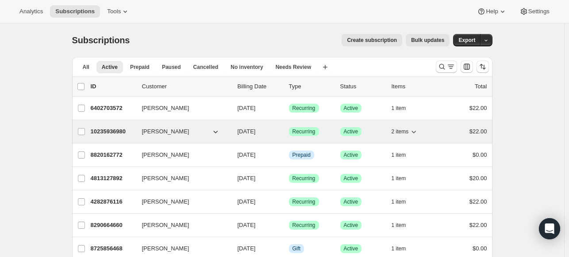
click at [414, 131] on icon "button" at bounding box center [414, 132] width 4 height 3
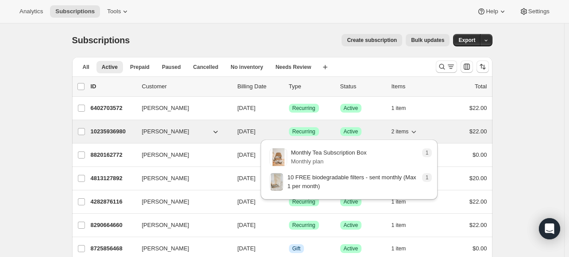
click at [414, 131] on icon "button" at bounding box center [414, 132] width 4 height 3
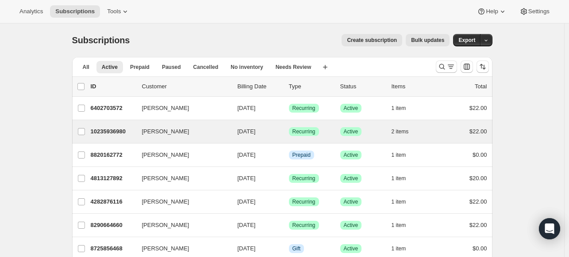
click at [449, 126] on div "10235936980 Jordan Knapp 10/01/2025 Success Recurring Success Active 2 items $2…" at bounding box center [289, 132] width 396 height 12
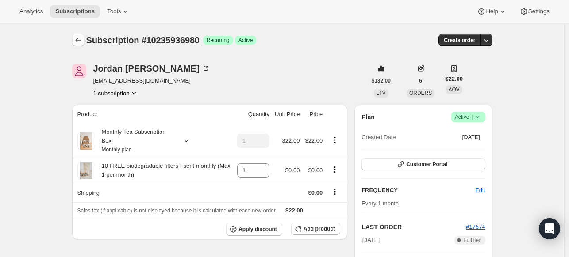
click at [82, 38] on icon "Subscriptions" at bounding box center [78, 40] width 9 height 9
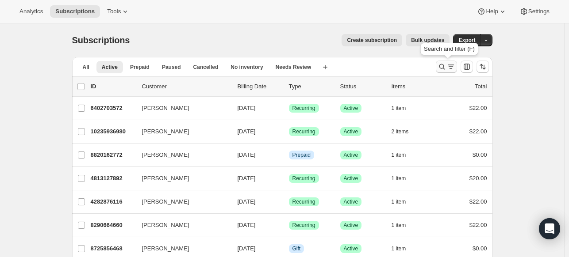
click at [444, 67] on icon "Search and filter results" at bounding box center [441, 66] width 9 height 9
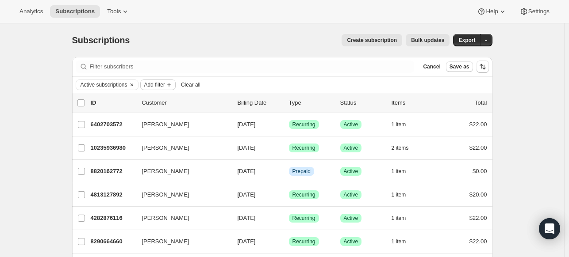
click at [153, 85] on span "Add filter" at bounding box center [154, 84] width 21 height 7
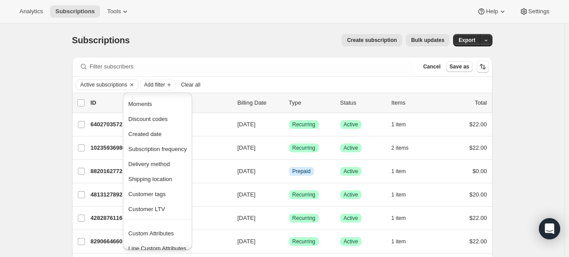
scroll to position [59, 0]
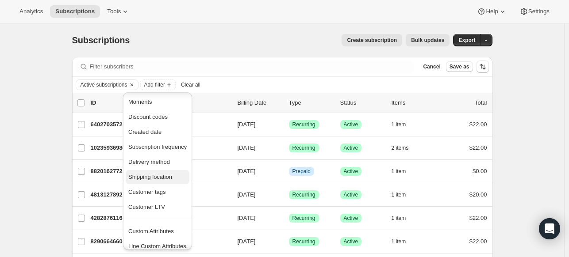
click at [171, 177] on span "Shipping location" at bounding box center [150, 177] width 44 height 7
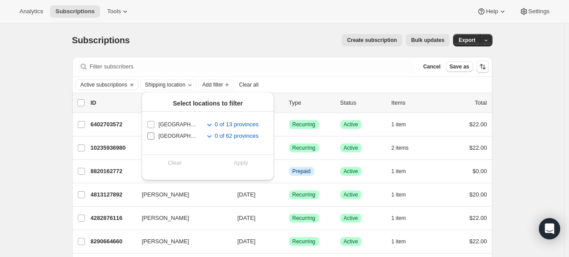
click at [152, 136] on input "United States" at bounding box center [150, 136] width 7 height 7
checkbox input "true"
click at [244, 164] on span "Apply" at bounding box center [240, 163] width 15 height 9
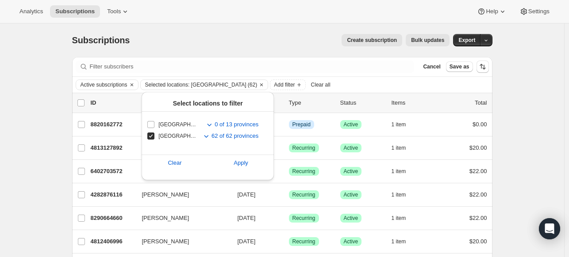
click at [260, 42] on div "Create subscription Bulk updates" at bounding box center [294, 40] width 309 height 12
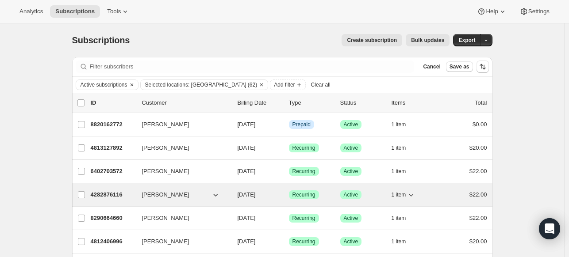
click at [153, 195] on span "Andrea Babsky" at bounding box center [165, 195] width 47 height 9
click at [104, 193] on p "4282876116" at bounding box center [113, 195] width 44 height 9
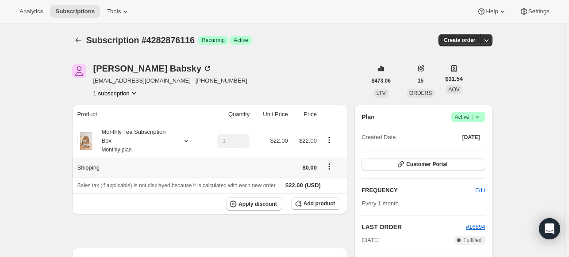
click at [331, 166] on icon "Shipping actions" at bounding box center [328, 166] width 9 height 9
click at [333, 185] on span "Edit shipping rate" at bounding box center [331, 183] width 44 height 7
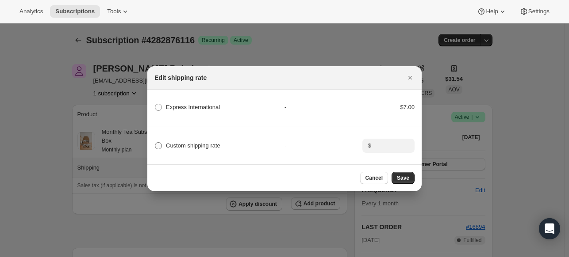
click at [159, 145] on span ":r3en:" at bounding box center [158, 145] width 7 height 7
click at [155, 143] on input "Custom shipping rate" at bounding box center [155, 142] width 0 height 0
radio input "true"
click at [384, 143] on input ":r3en:" at bounding box center [387, 146] width 27 height 14
type input "7"
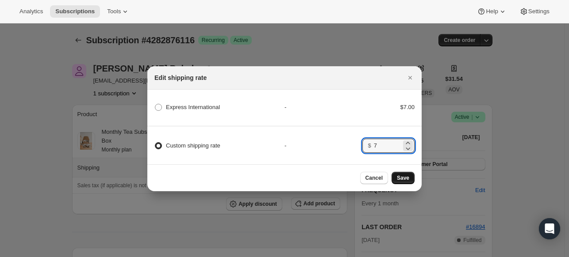
click at [407, 178] on span "Save" at bounding box center [403, 178] width 12 height 7
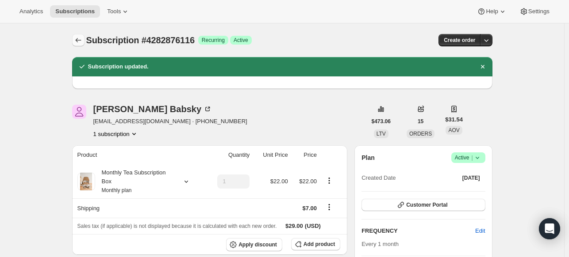
click at [80, 38] on icon "Subscriptions" at bounding box center [78, 40] width 9 height 9
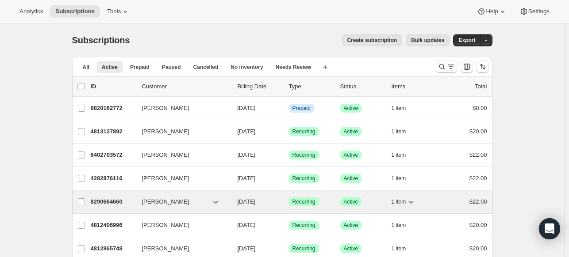
click at [156, 202] on span "Marcia Baker" at bounding box center [165, 202] width 47 height 9
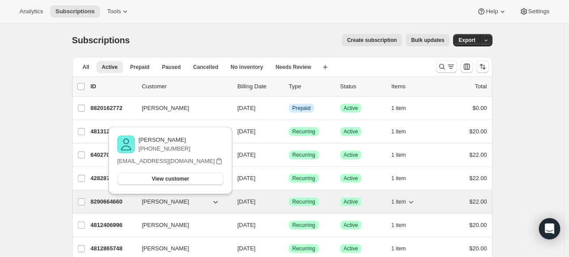
click at [118, 199] on p "8290664660" at bounding box center [113, 202] width 44 height 9
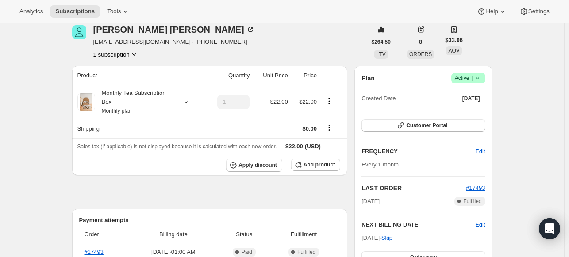
scroll to position [28, 0]
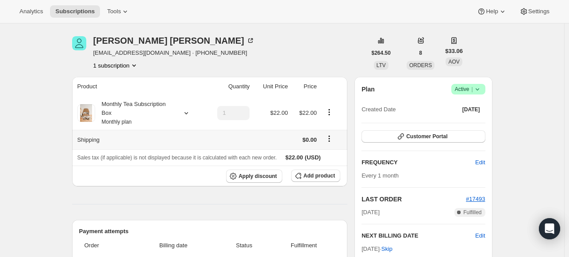
click at [329, 140] on icon "Shipping actions" at bounding box center [328, 138] width 9 height 9
click at [317, 155] on span "Edit shipping rate" at bounding box center [331, 156] width 44 height 7
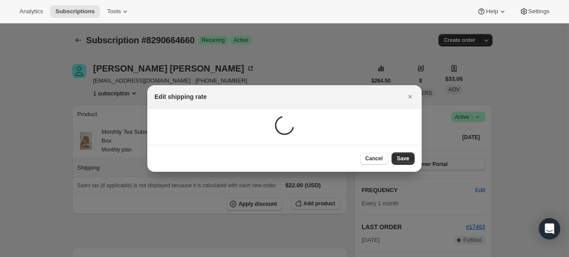
scroll to position [0, 0]
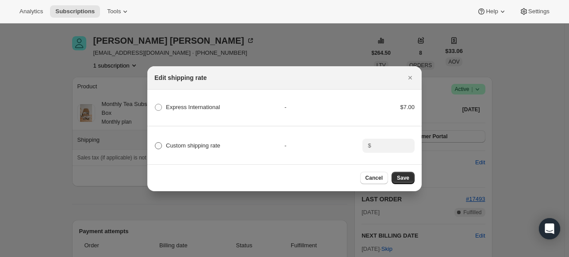
click at [158, 142] on span ":r3nn:" at bounding box center [158, 145] width 7 height 7
click at [155, 142] on input "Custom shipping rate" at bounding box center [155, 142] width 0 height 0
radio input "true"
click at [394, 141] on input ":r3nn:" at bounding box center [387, 146] width 27 height 14
type input "7"
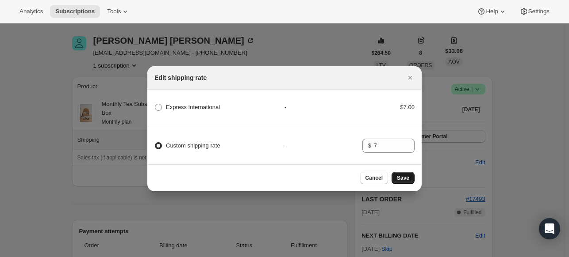
click at [407, 178] on span "Save" at bounding box center [403, 178] width 12 height 7
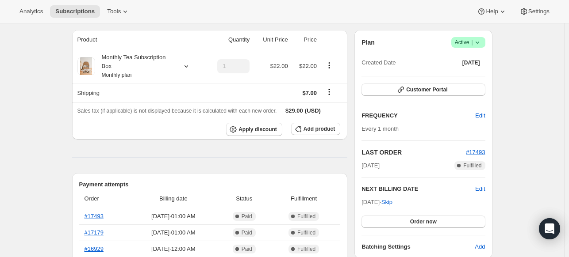
scroll to position [26, 0]
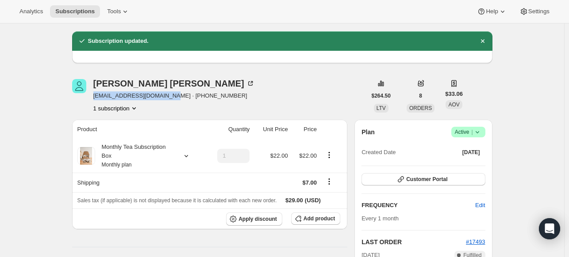
drag, startPoint x: 168, startPoint y: 96, endPoint x: 93, endPoint y: 97, distance: 74.3
click at [93, 97] on div "Marcia Baker marciadarling69@gmail.com · +15302499786 1 subscription" at bounding box center [219, 96] width 294 height 34
copy span "marciadarling69@gmail.com"
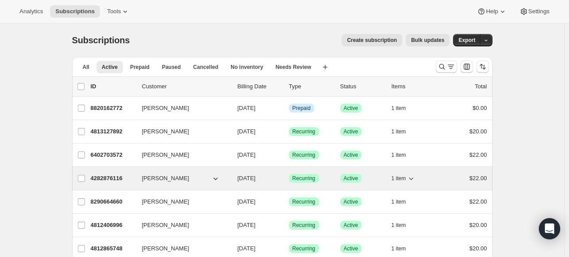
click at [162, 176] on span "[PERSON_NAME]" at bounding box center [165, 178] width 47 height 9
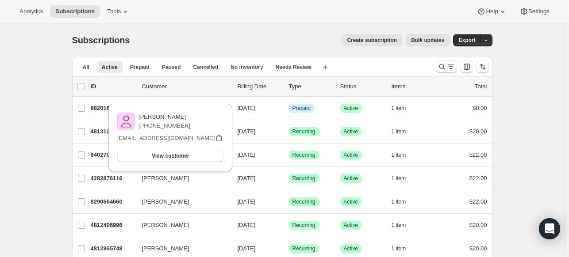
click at [221, 138] on icon "button" at bounding box center [218, 138] width 9 height 9
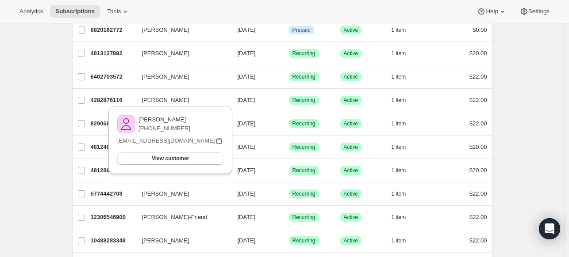
scroll to position [80, 0]
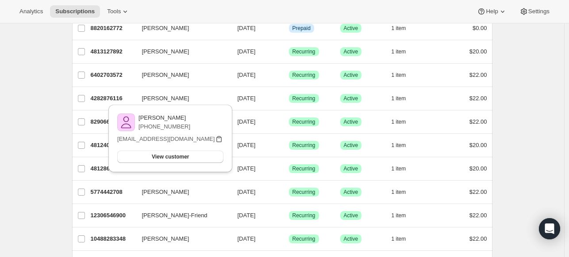
click at [49, 127] on div "Subscriptions. This page is ready Subscriptions Create subscription Bulk update…" at bounding box center [282, 191] width 564 height 497
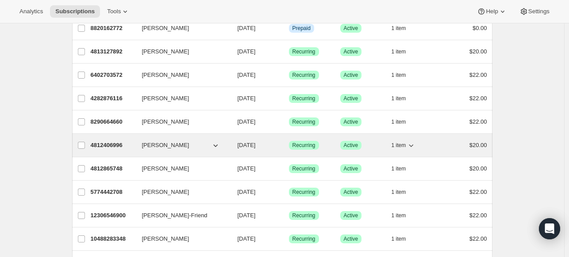
click at [160, 141] on span "[PERSON_NAME]" at bounding box center [165, 145] width 47 height 9
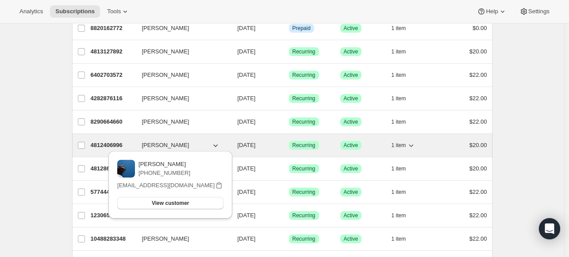
click at [111, 145] on p "4812406996" at bounding box center [113, 145] width 44 height 9
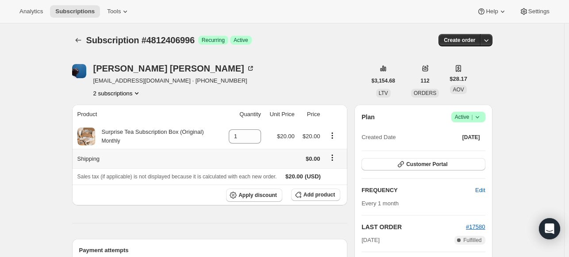
click at [334, 159] on icon "Shipping actions" at bounding box center [332, 157] width 9 height 9
click at [338, 172] on span "Edit shipping rate" at bounding box center [334, 175] width 44 height 7
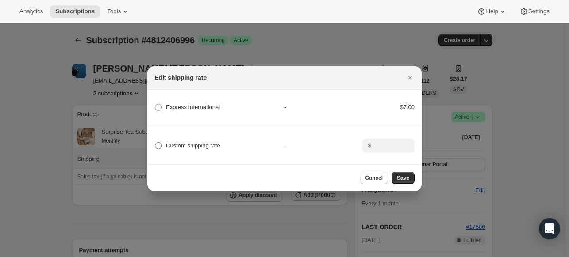
click at [157, 145] on span ":r4r:" at bounding box center [158, 145] width 7 height 7
click at [155, 143] on input "Custom shipping rate" at bounding box center [155, 142] width 0 height 0
radio input "true"
click at [386, 142] on input ":r4r:" at bounding box center [387, 146] width 27 height 14
type input "7"
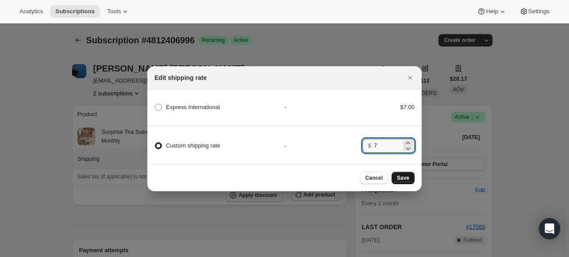
click at [408, 179] on button "Save" at bounding box center [402, 178] width 23 height 12
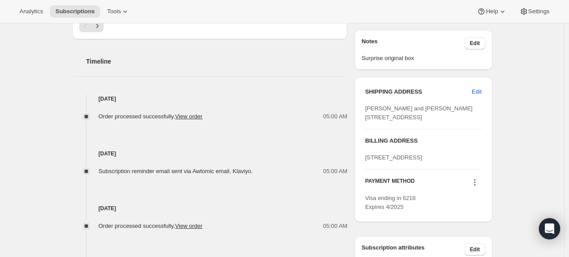
scroll to position [363, 0]
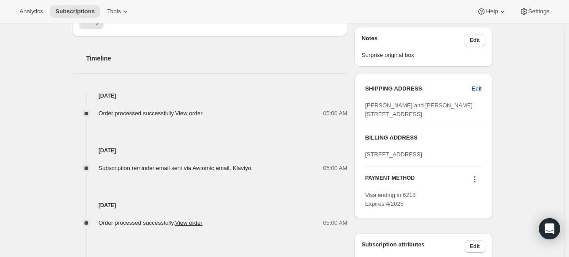
click at [479, 86] on span "Edit" at bounding box center [476, 88] width 10 height 9
select select "[GEOGRAPHIC_DATA]"
select select "CA"
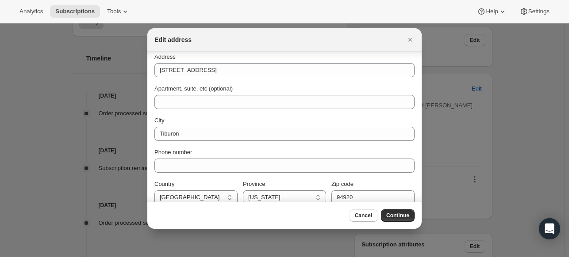
scroll to position [79, 0]
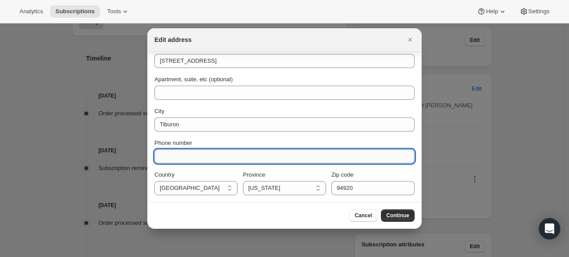
click at [312, 153] on input "Phone number" at bounding box center [284, 156] width 260 height 14
type input "6725146315"
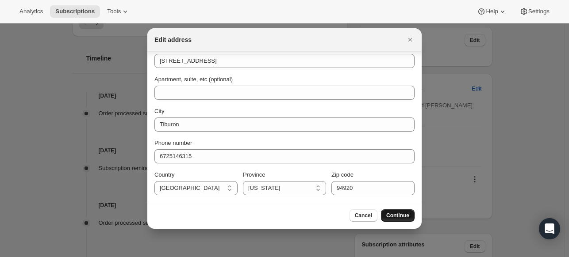
click at [400, 214] on span "Continue" at bounding box center [397, 215] width 23 height 7
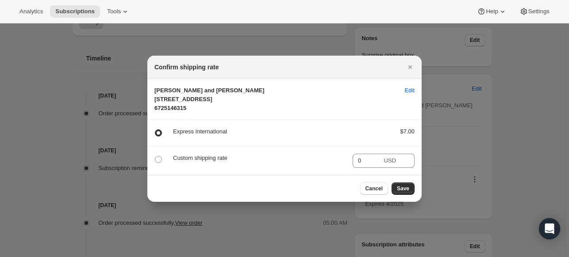
scroll to position [0, 0]
click at [400, 192] on span "Save" at bounding box center [403, 188] width 12 height 7
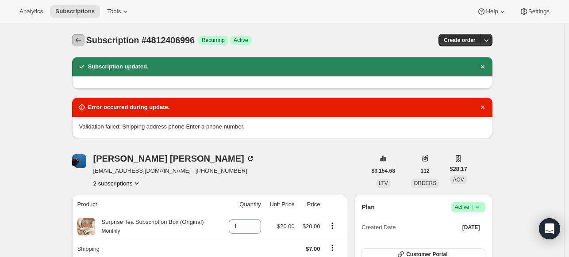
click at [78, 40] on icon "Subscriptions" at bounding box center [78, 40] width 6 height 4
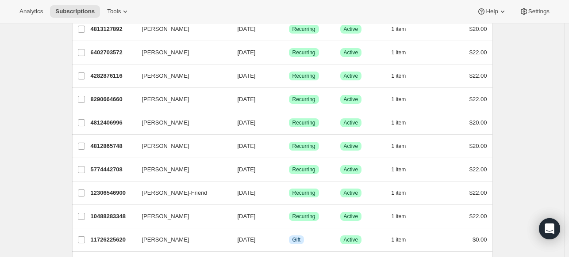
scroll to position [112, 0]
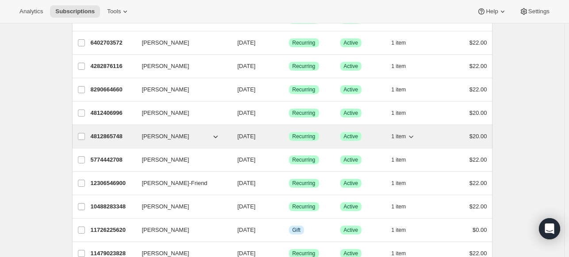
click at [112, 133] on p "4812865748" at bounding box center [113, 136] width 44 height 9
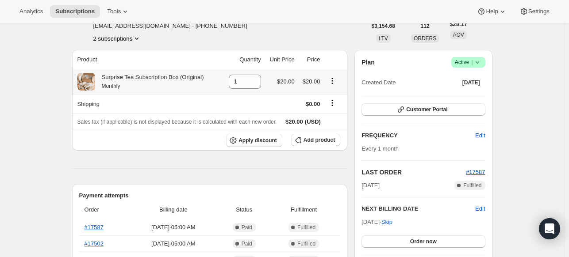
scroll to position [73, 0]
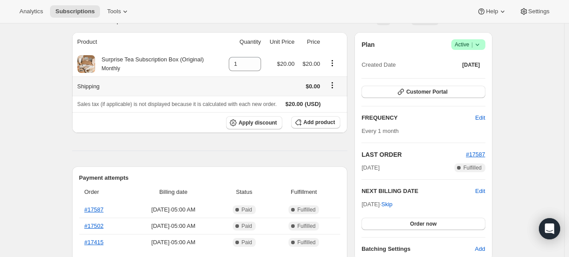
click at [332, 84] on icon "Shipping actions" at bounding box center [332, 85] width 9 height 9
click at [331, 100] on span "Edit shipping rate" at bounding box center [334, 102] width 44 height 7
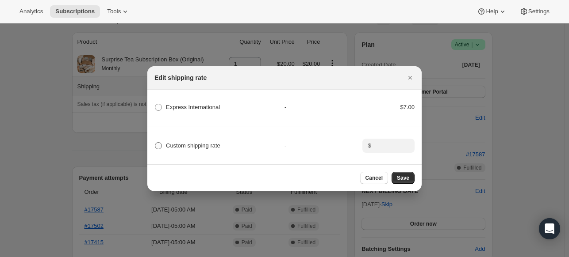
click at [162, 144] on span ":re6:" at bounding box center [158, 146] width 8 height 8
click at [155, 143] on input "Custom shipping rate" at bounding box center [155, 142] width 0 height 0
radio input "true"
click at [392, 142] on input ":re6:" at bounding box center [387, 146] width 27 height 14
type input "7"
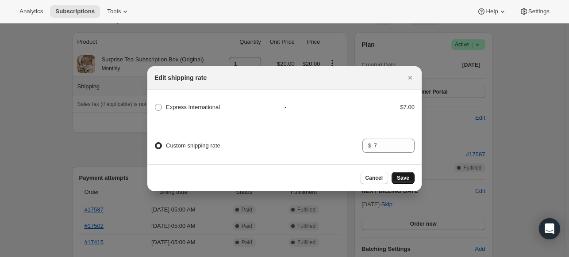
click at [406, 177] on span "Save" at bounding box center [403, 178] width 12 height 7
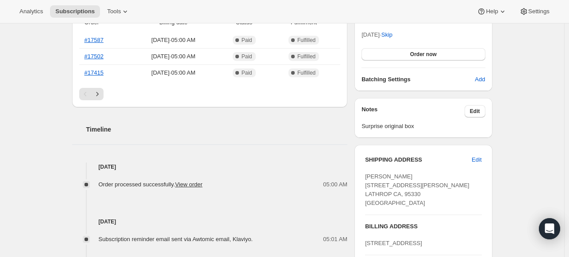
scroll to position [295, 0]
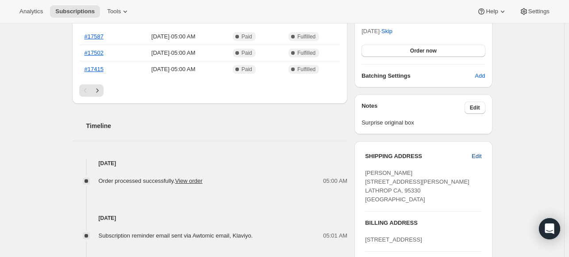
click at [478, 155] on span "Edit" at bounding box center [476, 156] width 10 height 9
select select "[GEOGRAPHIC_DATA]"
select select "CA"
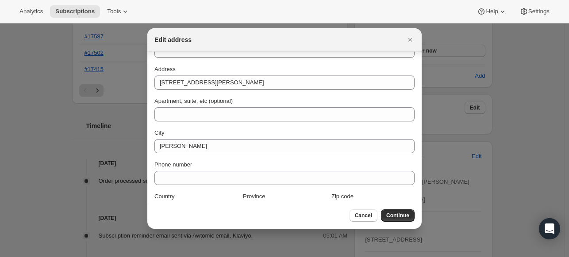
scroll to position [79, 0]
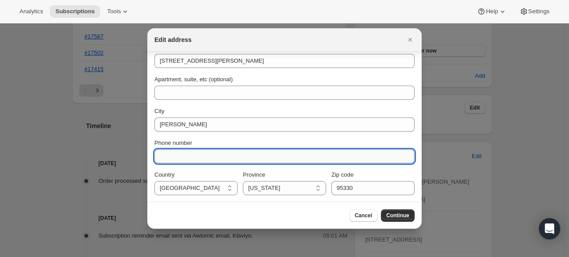
click at [196, 157] on input "Phone number" at bounding box center [284, 156] width 260 height 14
type input "6725146315"
click at [291, 168] on div "First name [PERSON_NAME] Last name [PERSON_NAME] Company (optional) Address [ST…" at bounding box center [284, 88] width 260 height 216
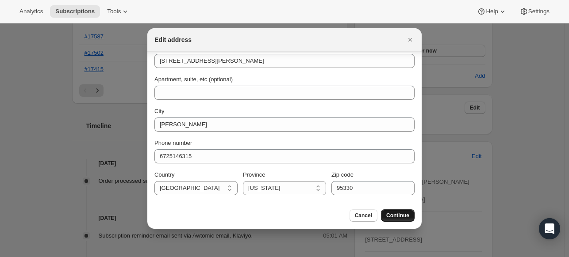
click at [397, 214] on span "Continue" at bounding box center [397, 215] width 23 height 7
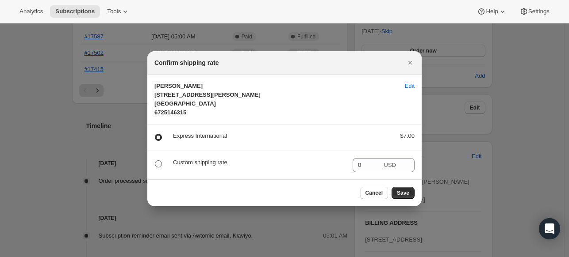
click at [155, 168] on span ":rf7:" at bounding box center [158, 163] width 7 height 7
click at [155, 161] on input ":rf7:" at bounding box center [155, 160] width 0 height 0
radio input "true"
radio input "false"
click at [359, 171] on input "0" at bounding box center [367, 165] width 30 height 14
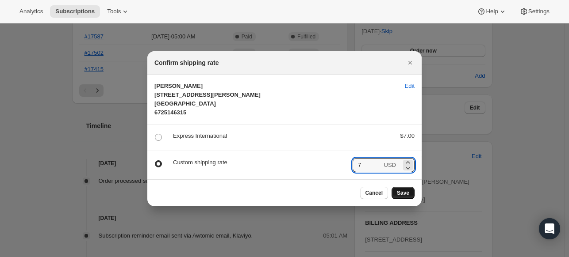
type input "7"
click at [411, 196] on button "Save" at bounding box center [402, 193] width 23 height 12
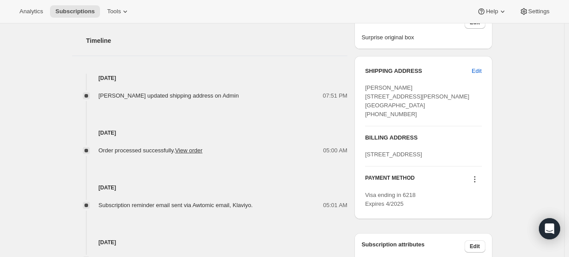
scroll to position [433, 0]
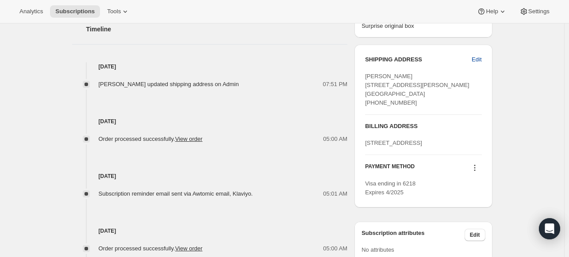
click at [479, 55] on span "Edit" at bounding box center [476, 59] width 10 height 9
select select "[GEOGRAPHIC_DATA]"
select select "CA"
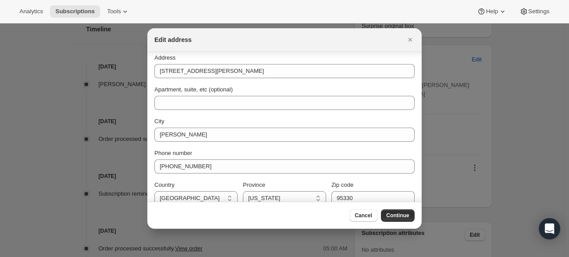
scroll to position [79, 0]
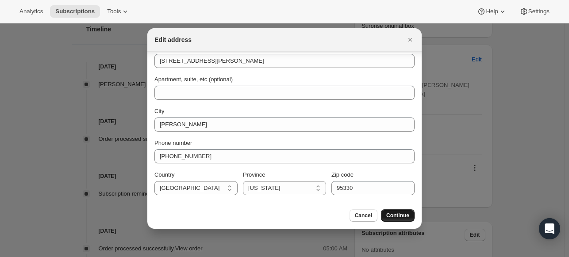
click at [398, 214] on span "Continue" at bounding box center [397, 215] width 23 height 7
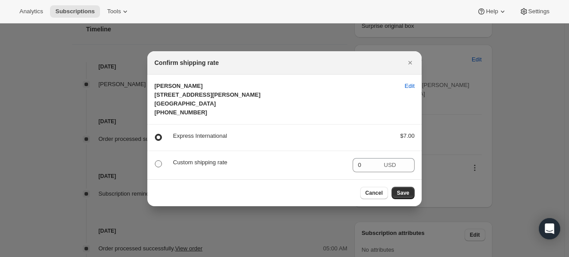
click at [156, 166] on span ":ric:" at bounding box center [158, 163] width 7 height 7
click at [155, 161] on input ":ric:" at bounding box center [155, 160] width 0 height 0
radio input "true"
radio input "false"
click at [364, 166] on input "0" at bounding box center [367, 165] width 30 height 14
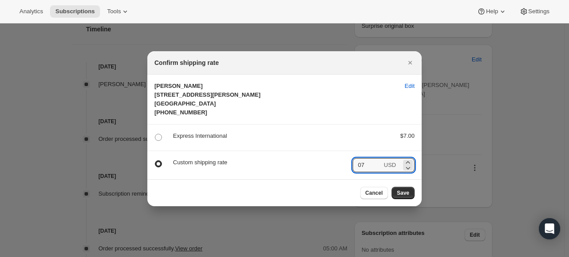
drag, startPoint x: 364, startPoint y: 166, endPoint x: 338, endPoint y: 167, distance: 26.1
click at [338, 167] on div "Custom shipping rate 07 USD" at bounding box center [284, 165] width 260 height 14
type input "7"
click at [401, 195] on span "Save" at bounding box center [403, 193] width 12 height 7
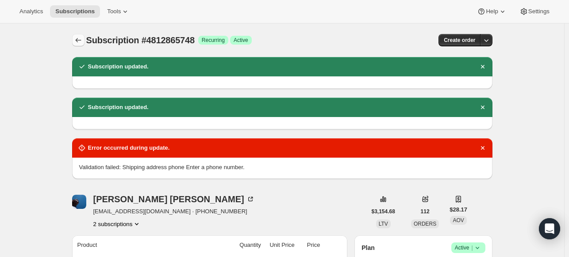
click at [83, 38] on icon "Subscriptions" at bounding box center [78, 40] width 9 height 9
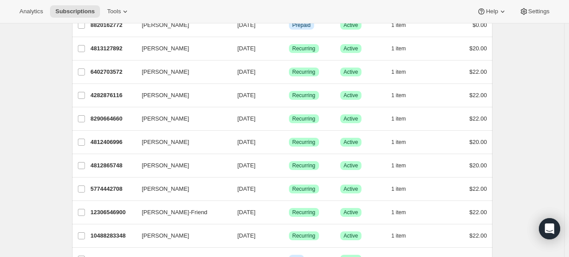
scroll to position [87, 0]
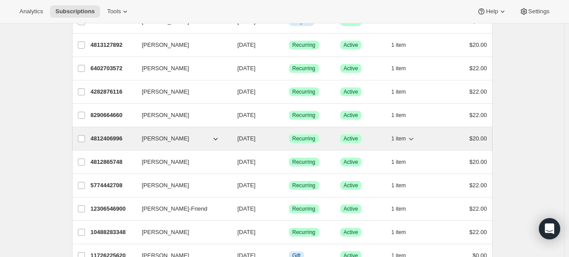
click at [111, 134] on p "4812406996" at bounding box center [113, 138] width 44 height 9
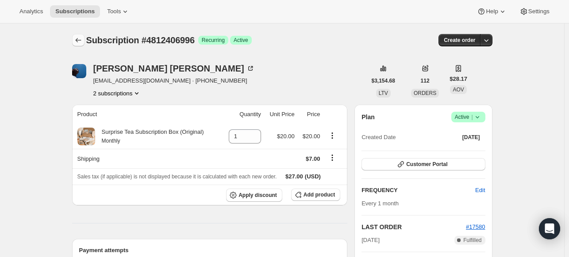
click at [78, 40] on icon "Subscriptions" at bounding box center [78, 40] width 6 height 4
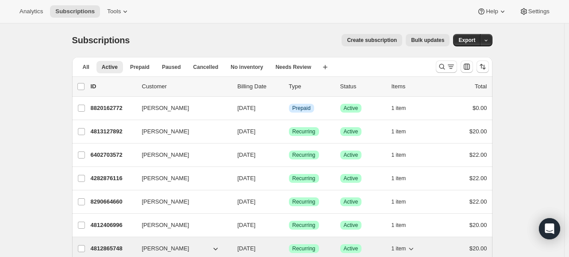
click at [115, 245] on p "4812865748" at bounding box center [113, 248] width 44 height 9
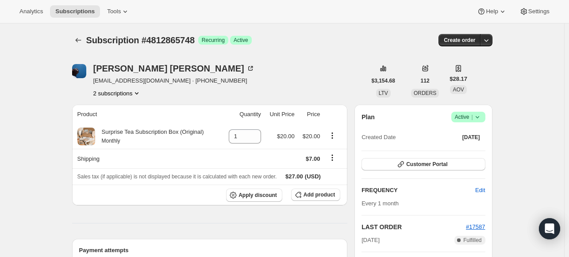
click at [79, 39] on icon "Subscriptions" at bounding box center [78, 40] width 9 height 9
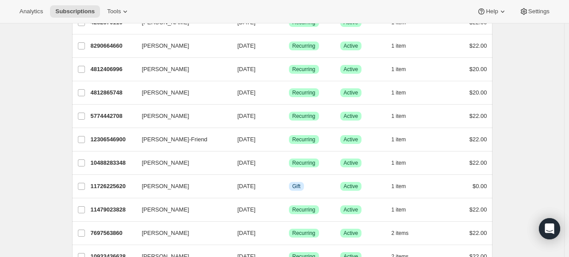
scroll to position [161, 0]
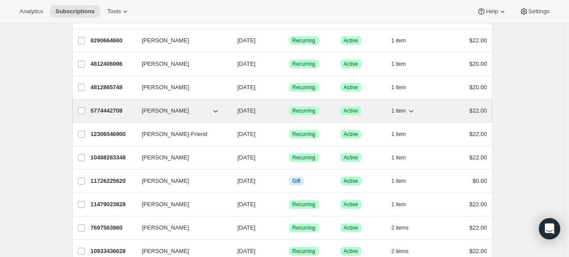
click at [103, 108] on p "5774442708" at bounding box center [113, 111] width 44 height 9
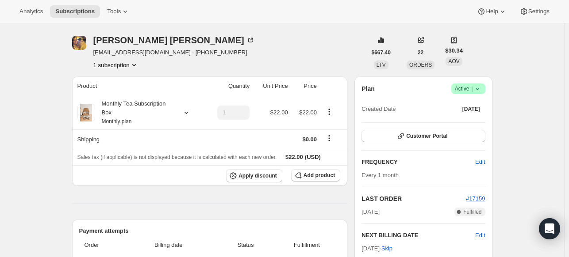
scroll to position [102, 0]
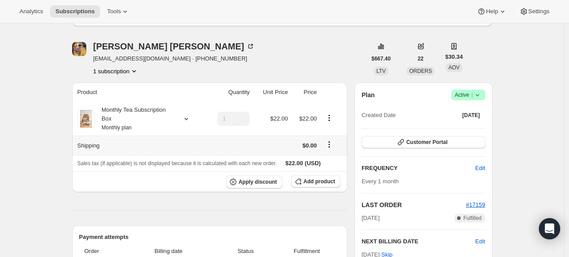
click at [330, 143] on icon "Shipping actions" at bounding box center [328, 144] width 9 height 9
click at [322, 158] on span "Edit shipping rate" at bounding box center [331, 161] width 44 height 7
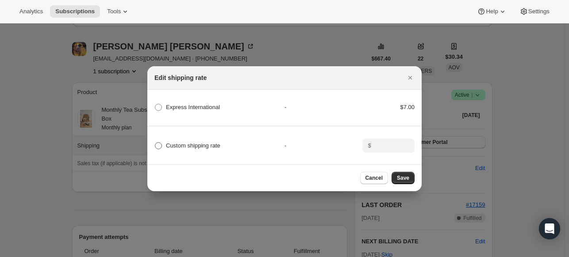
click at [158, 145] on span ":r16p:" at bounding box center [158, 145] width 7 height 7
click at [155, 143] on input "Custom shipping rate" at bounding box center [155, 142] width 0 height 0
radio input "true"
click at [376, 145] on input ":r16p:" at bounding box center [387, 146] width 27 height 14
type input "7"
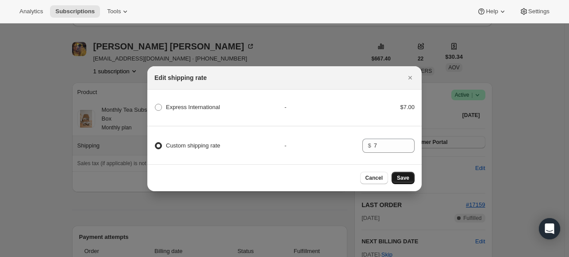
click at [405, 181] on span "Save" at bounding box center [403, 178] width 12 height 7
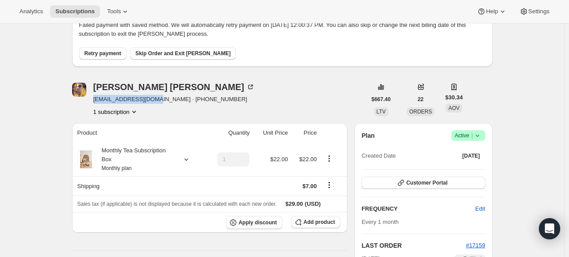
drag, startPoint x: 158, startPoint y: 99, endPoint x: 95, endPoint y: 103, distance: 62.9
click at [95, 103] on span "hmoyseenko@gmail.com · +18456455272" at bounding box center [173, 99] width 161 height 9
copy span "hmoyseenko@gmail.com"
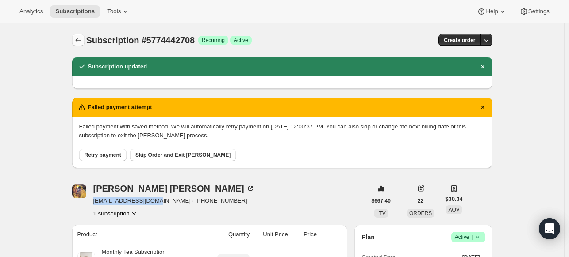
click at [80, 42] on icon "Subscriptions" at bounding box center [78, 40] width 9 height 9
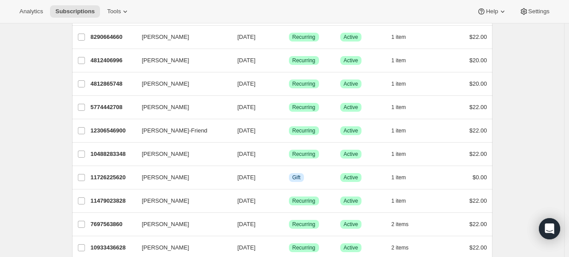
scroll to position [189, 0]
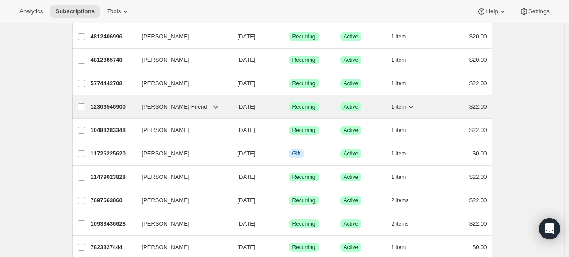
click at [115, 107] on p "12306546900" at bounding box center [113, 107] width 44 height 9
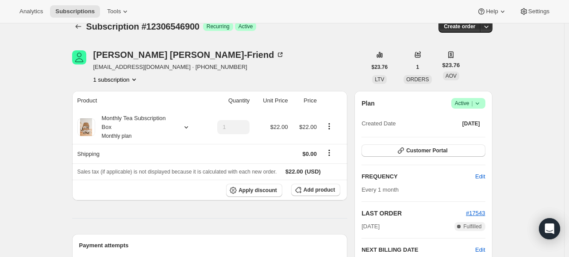
scroll to position [6, 0]
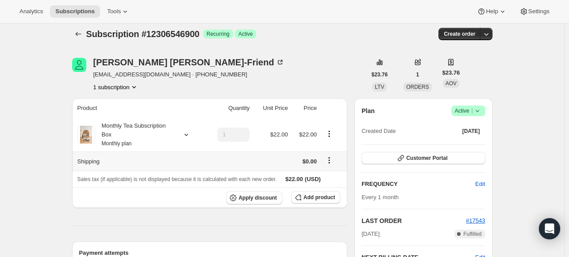
click at [331, 162] on icon "Shipping actions" at bounding box center [328, 160] width 9 height 9
click at [314, 178] on span "Edit shipping rate" at bounding box center [331, 177] width 44 height 7
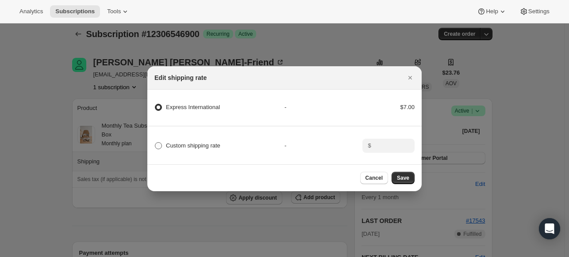
click at [156, 143] on span ":r1g8:" at bounding box center [158, 145] width 7 height 7
click at [155, 143] on input "Custom shipping rate" at bounding box center [155, 142] width 0 height 0
radio input "true"
radio International "false"
click at [378, 139] on input ":r1g8:" at bounding box center [387, 146] width 27 height 14
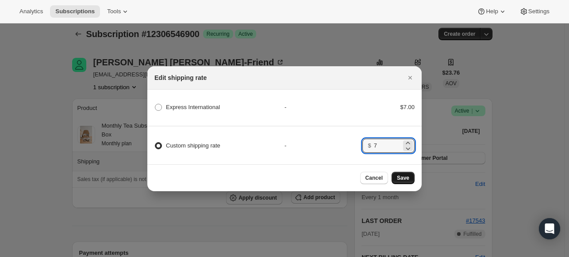
type input "7"
click at [405, 181] on span "Save" at bounding box center [403, 178] width 12 height 7
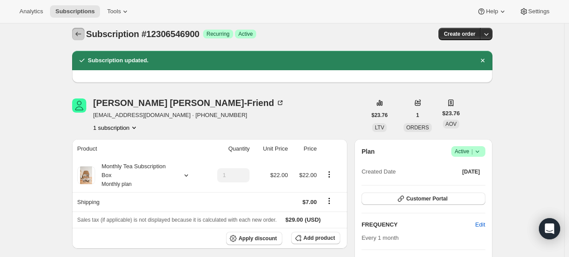
click at [78, 33] on icon "Subscriptions" at bounding box center [78, 34] width 9 height 9
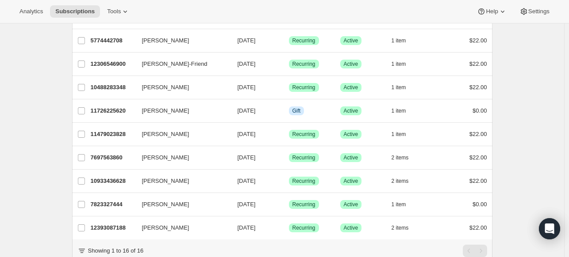
scroll to position [230, 0]
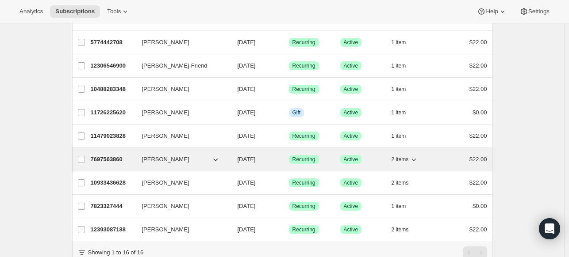
click at [147, 160] on span "[PERSON_NAME]" at bounding box center [165, 159] width 47 height 9
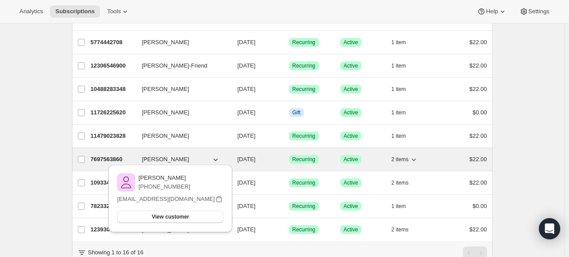
click at [117, 157] on p "7697563860" at bounding box center [113, 159] width 44 height 9
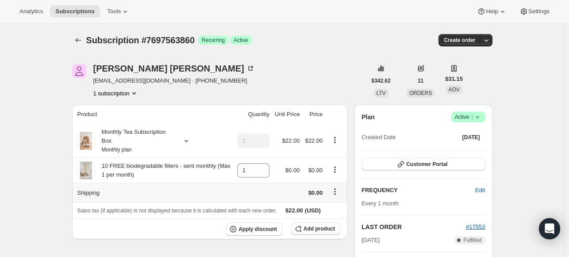
click at [337, 191] on icon "Shipping actions" at bounding box center [334, 191] width 9 height 9
click at [332, 206] on span "Edit shipping rate" at bounding box center [337, 209] width 44 height 7
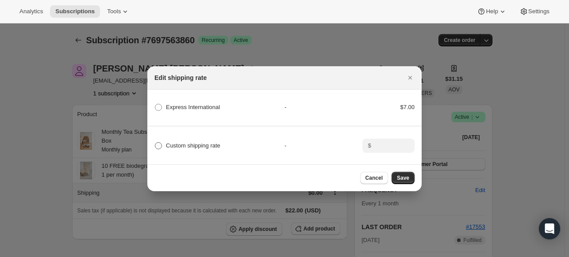
click at [160, 143] on span ":r1pa:" at bounding box center [158, 145] width 7 height 7
click at [155, 143] on input "Custom shipping rate" at bounding box center [155, 142] width 0 height 0
radio input "true"
click at [388, 148] on input ":r1pa:" at bounding box center [387, 146] width 27 height 14
type input "7"
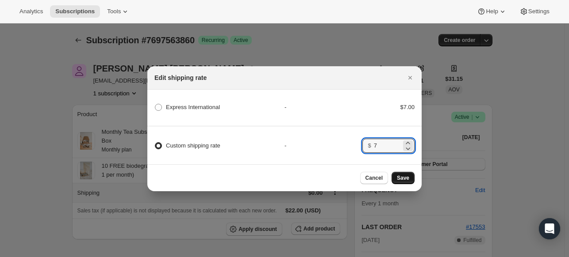
click at [410, 180] on button "Save" at bounding box center [402, 178] width 23 height 12
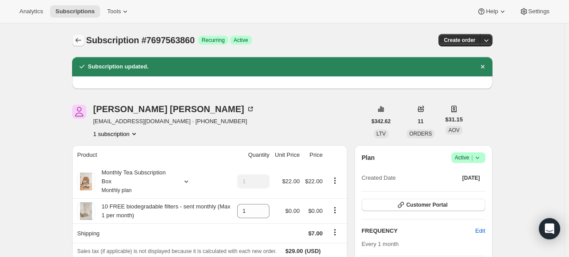
click at [80, 38] on icon "Subscriptions" at bounding box center [78, 40] width 9 height 9
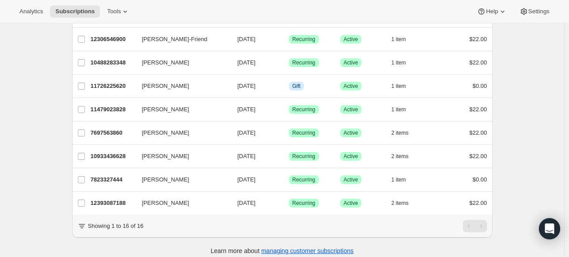
scroll to position [262, 0]
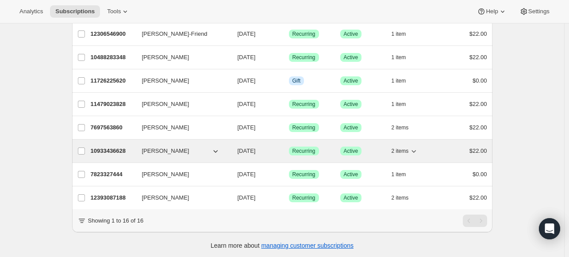
click at [150, 151] on span "[PERSON_NAME]" at bounding box center [165, 151] width 47 height 9
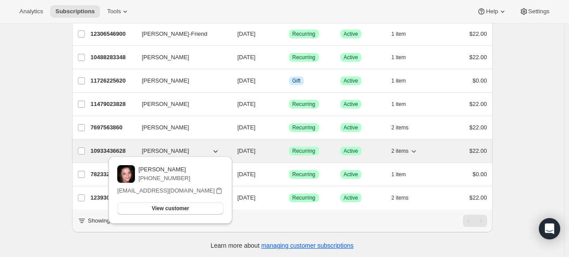
click at [118, 147] on p "10933436628" at bounding box center [113, 151] width 44 height 9
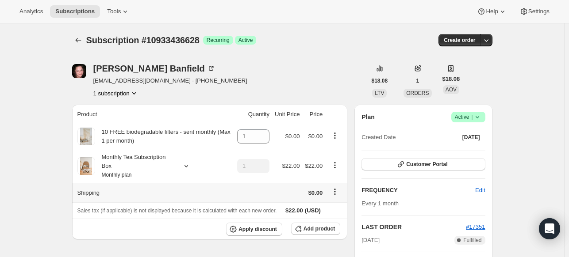
click at [336, 192] on icon "Shipping actions" at bounding box center [334, 191] width 9 height 9
click at [338, 207] on span "Edit shipping rate" at bounding box center [337, 209] width 44 height 7
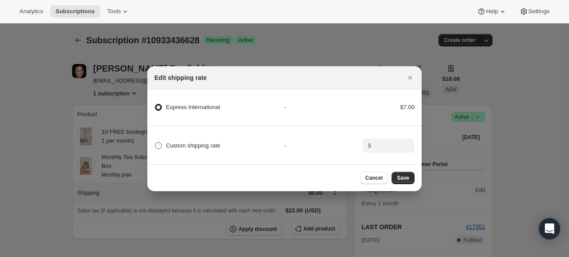
click at [160, 144] on span ":r22g:" at bounding box center [158, 145] width 7 height 7
click at [155, 143] on input "Custom shipping rate" at bounding box center [155, 142] width 0 height 0
radio input "true"
radio International "false"
click at [381, 144] on input ":r22g:" at bounding box center [387, 146] width 27 height 14
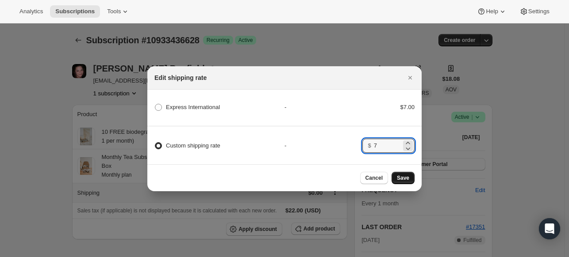
type input "7"
click at [404, 181] on span "Save" at bounding box center [403, 178] width 12 height 7
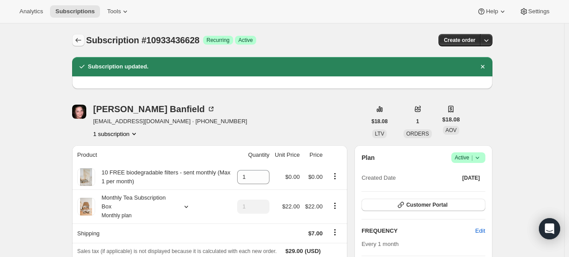
click at [80, 38] on icon "Subscriptions" at bounding box center [78, 40] width 9 height 9
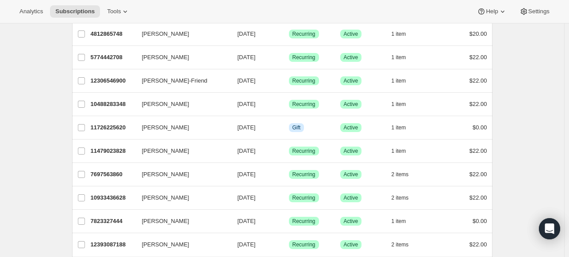
scroll to position [268, 0]
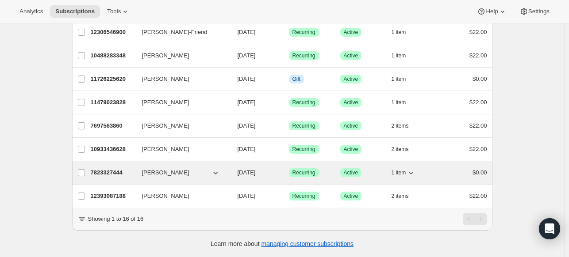
click at [115, 168] on p "7823327444" at bounding box center [113, 172] width 44 height 9
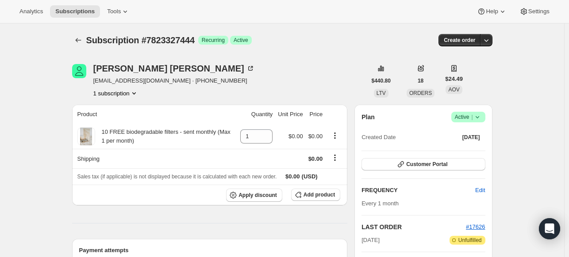
click at [479, 119] on icon at bounding box center [477, 117] width 9 height 9
click at [466, 147] on span "Cancel subscription" at bounding box center [471, 149] width 50 height 7
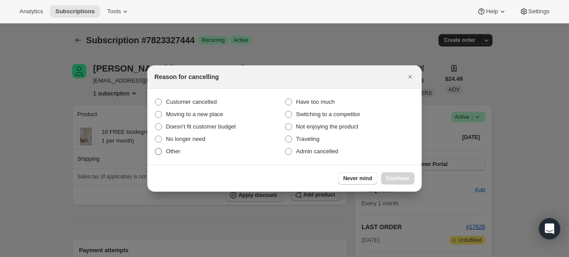
click at [172, 152] on span "Other" at bounding box center [173, 151] width 15 height 7
click at [155, 149] on input "Other" at bounding box center [155, 148] width 0 height 0
radio input "true"
click at [405, 178] on span "Continue" at bounding box center [397, 178] width 23 height 7
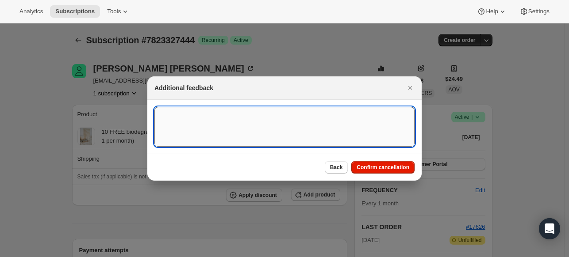
click at [324, 121] on textarea ":r2c1:" at bounding box center [284, 127] width 260 height 40
type textarea "P"
click at [380, 169] on span "Confirm cancellation" at bounding box center [382, 167] width 53 height 7
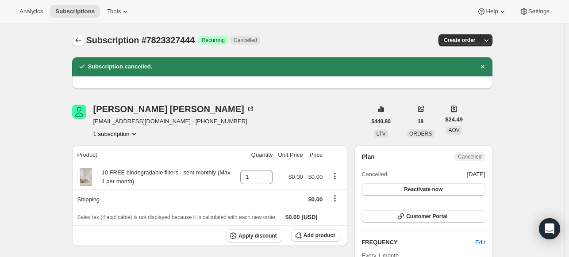
click at [78, 40] on icon "Subscriptions" at bounding box center [78, 40] width 6 height 4
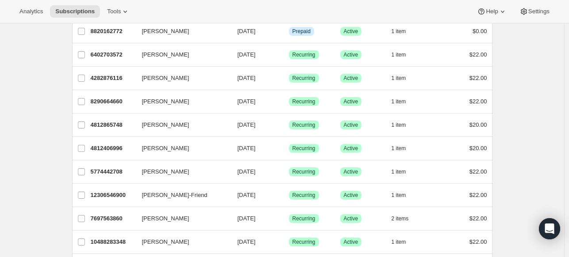
scroll to position [102, 0]
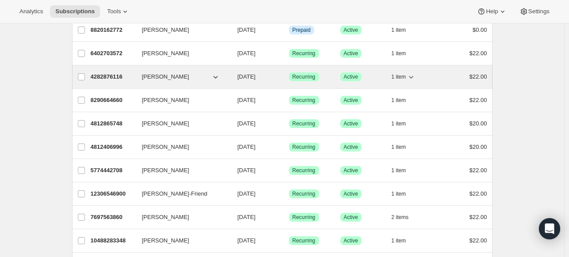
click at [115, 76] on p "4282876116" at bounding box center [113, 77] width 44 height 9
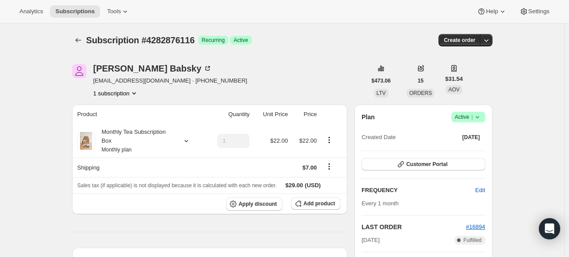
click at [481, 117] on icon at bounding box center [477, 117] width 9 height 9
click at [470, 132] on span "Pause subscription" at bounding box center [470, 134] width 49 height 7
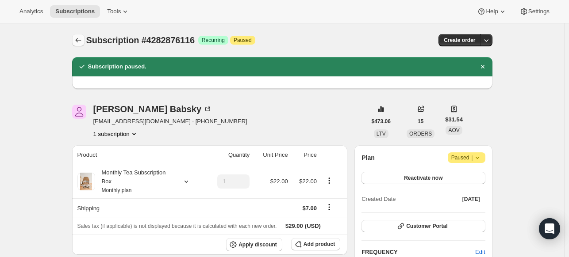
click at [81, 42] on icon "Subscriptions" at bounding box center [78, 40] width 9 height 9
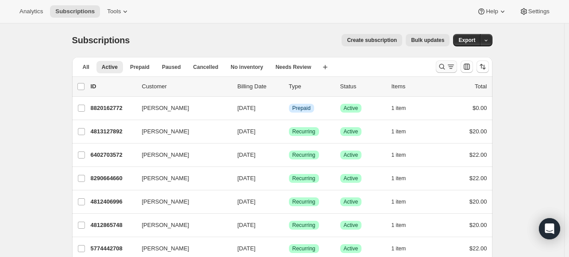
click at [442, 70] on icon "Search and filter results" at bounding box center [441, 66] width 9 height 9
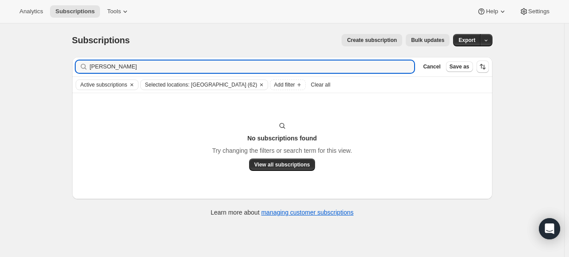
drag, startPoint x: 167, startPoint y: 65, endPoint x: 33, endPoint y: 60, distance: 133.6
click at [33, 60] on div "Subscriptions. This page is ready Subscriptions Create subscription Bulk update…" at bounding box center [282, 151] width 564 height 257
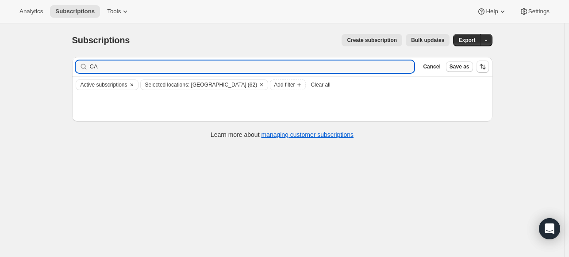
type input "C"
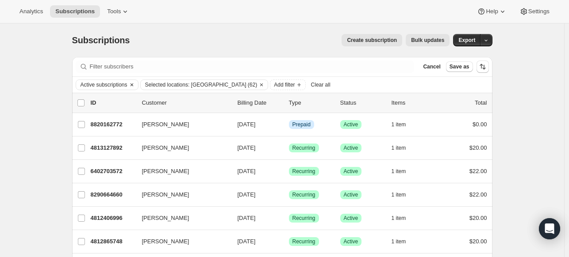
click at [133, 86] on icon "Clear" at bounding box center [131, 85] width 3 height 3
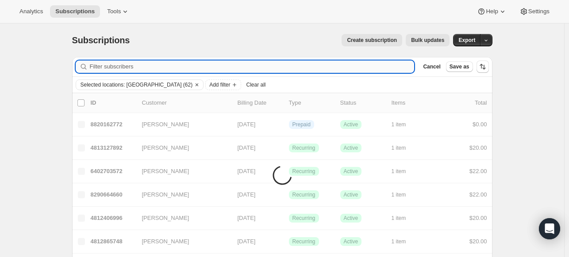
click at [121, 67] on input "Filter subscribers" at bounding box center [252, 67] width 324 height 12
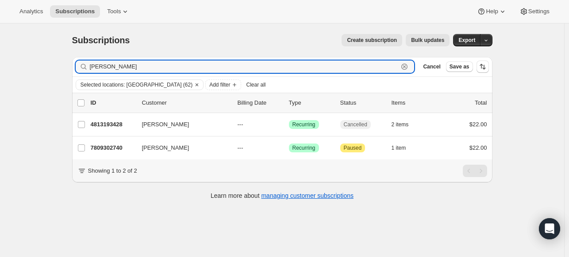
drag, startPoint x: 178, startPoint y: 72, endPoint x: 23, endPoint y: 61, distance: 154.7
click at [23, 61] on div "Subscriptions. This page is ready Subscriptions Create subscription Bulk update…" at bounding box center [282, 151] width 564 height 257
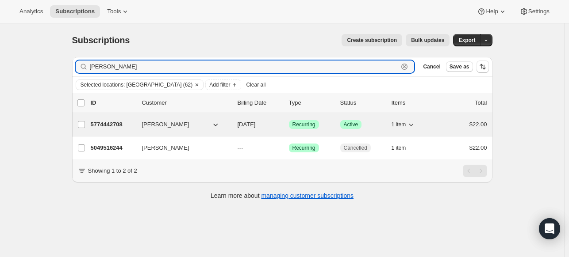
type input "HOLLY"
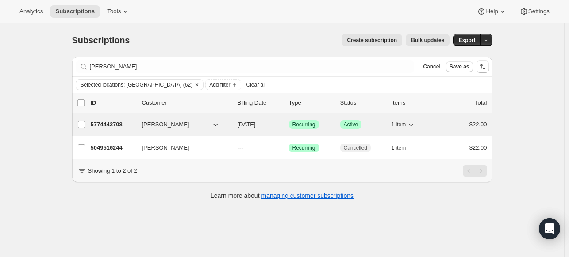
click at [112, 123] on p "5774442708" at bounding box center [113, 124] width 44 height 9
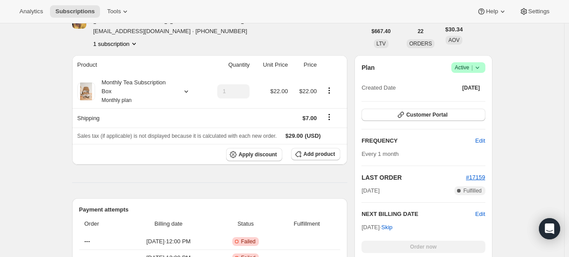
scroll to position [134, 0]
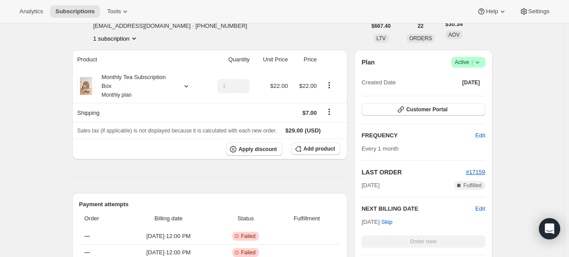
click at [481, 58] on icon at bounding box center [477, 62] width 9 height 9
click at [469, 80] on span "Pause subscription" at bounding box center [470, 79] width 49 height 7
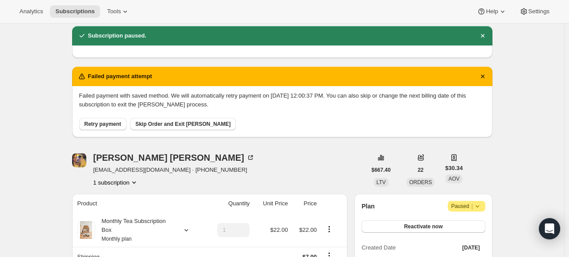
scroll to position [0, 0]
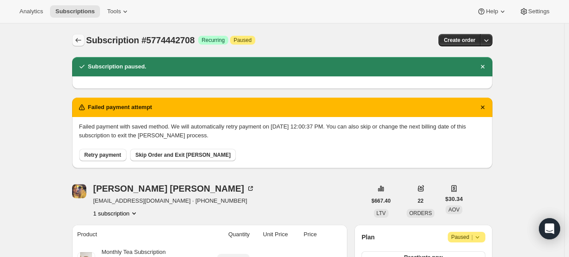
click at [78, 38] on icon "Subscriptions" at bounding box center [78, 40] width 9 height 9
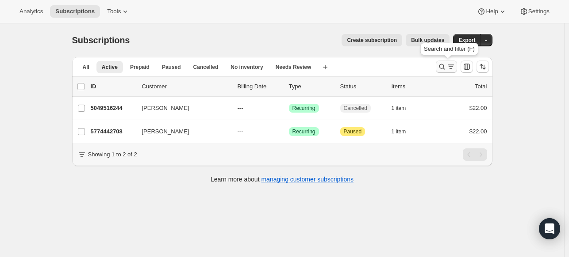
click at [442, 65] on icon "Search and filter results" at bounding box center [441, 66] width 9 height 9
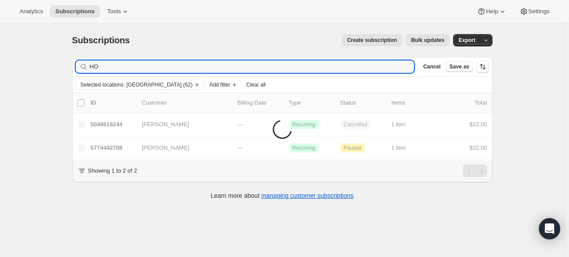
type input "H"
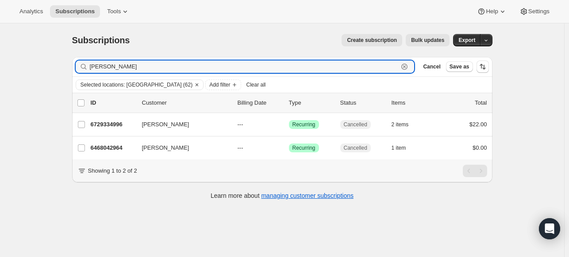
drag, startPoint x: 162, startPoint y: 65, endPoint x: 45, endPoint y: 55, distance: 117.1
click at [45, 55] on div "Subscriptions. This page is ready Subscriptions Create subscription Bulk update…" at bounding box center [282, 151] width 564 height 257
type input "V"
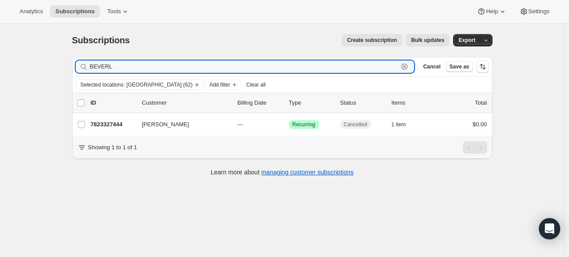
drag, startPoint x: 142, startPoint y: 64, endPoint x: 43, endPoint y: 57, distance: 98.8
click at [43, 57] on div "Subscriptions. This page is ready Subscriptions Create subscription Bulk update…" at bounding box center [282, 151] width 564 height 257
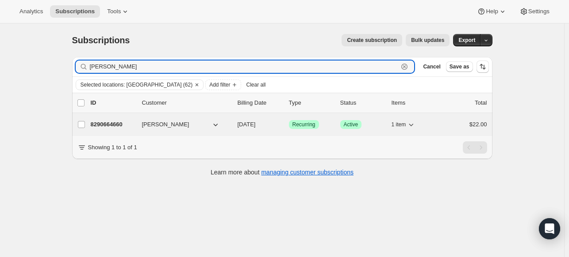
type input "MARCIA"
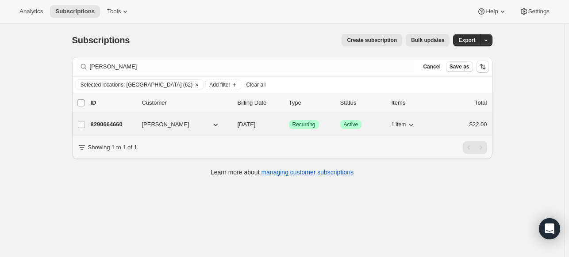
click at [108, 122] on p "8290664660" at bounding box center [113, 124] width 44 height 9
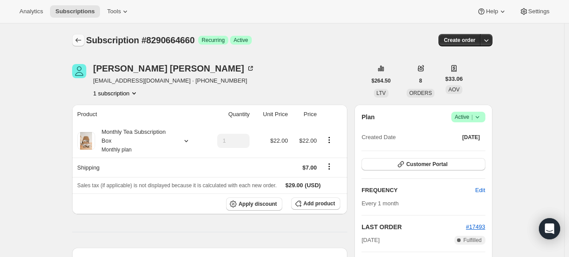
click at [80, 39] on icon "Subscriptions" at bounding box center [78, 40] width 9 height 9
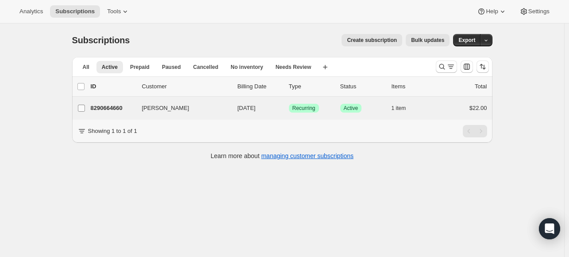
click at [82, 108] on input "Marcia Baker" at bounding box center [81, 108] width 7 height 7
checkbox input "true"
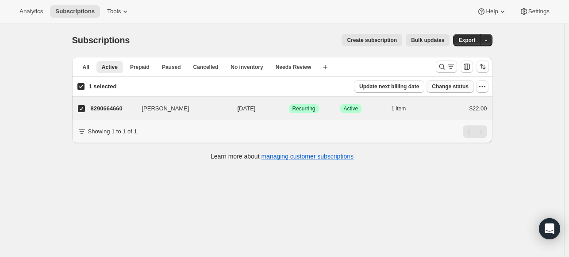
click at [465, 83] on span "Change status" at bounding box center [449, 86] width 37 height 7
select select "21"
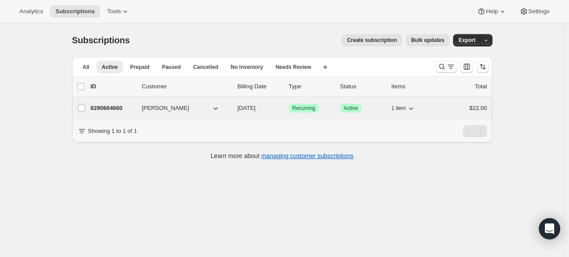
click at [98, 107] on p "8290664660" at bounding box center [113, 108] width 44 height 9
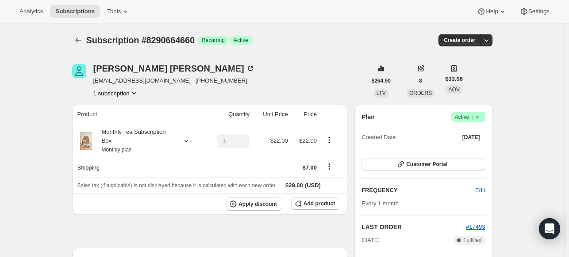
click at [481, 115] on icon at bounding box center [477, 117] width 9 height 9
click at [460, 137] on span "Pause subscription" at bounding box center [470, 134] width 49 height 7
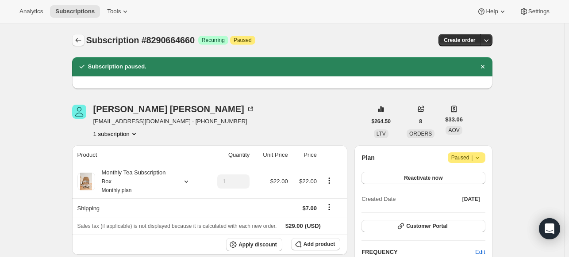
click at [80, 42] on icon "Subscriptions" at bounding box center [78, 40] width 9 height 9
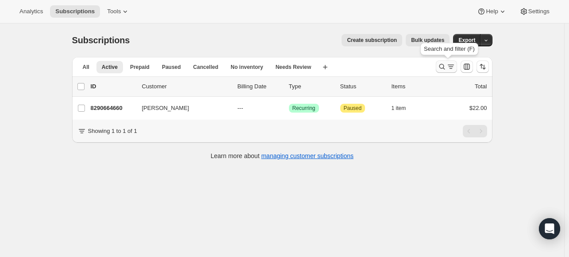
click at [440, 65] on icon "Search and filter results" at bounding box center [441, 66] width 9 height 9
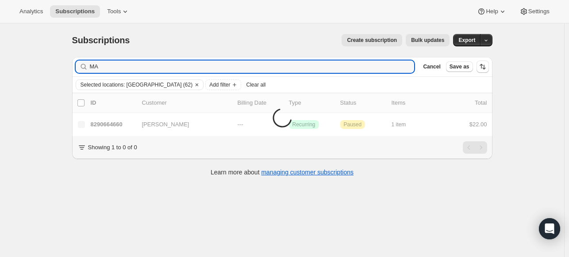
type input "M"
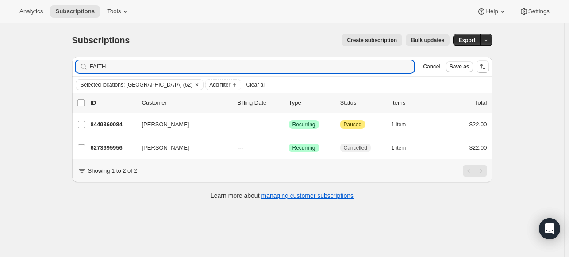
type input "FAITH"
drag, startPoint x: 113, startPoint y: 65, endPoint x: 64, endPoint y: 58, distance: 49.6
click at [64, 58] on div "Subscriptions. This page is ready Subscriptions Create subscription Bulk update…" at bounding box center [281, 116] width 441 height 186
drag, startPoint x: 109, startPoint y: 63, endPoint x: 43, endPoint y: 61, distance: 65.9
click at [43, 61] on div "Subscriptions. This page is ready Subscriptions Create subscription Bulk update…" at bounding box center [282, 151] width 564 height 257
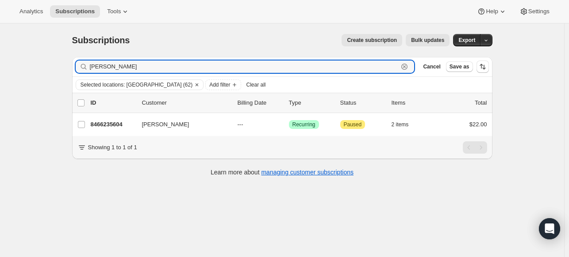
drag, startPoint x: 110, startPoint y: 65, endPoint x: 53, endPoint y: 53, distance: 57.7
click at [53, 53] on div "Subscriptions. This page is ready Subscriptions Create subscription Bulk update…" at bounding box center [282, 151] width 564 height 257
drag, startPoint x: 125, startPoint y: 64, endPoint x: 51, endPoint y: 46, distance: 76.0
click at [51, 46] on div "Subscriptions. This page is ready Subscriptions Create subscription Bulk update…" at bounding box center [282, 151] width 564 height 257
drag, startPoint x: 130, startPoint y: 67, endPoint x: 27, endPoint y: 53, distance: 103.6
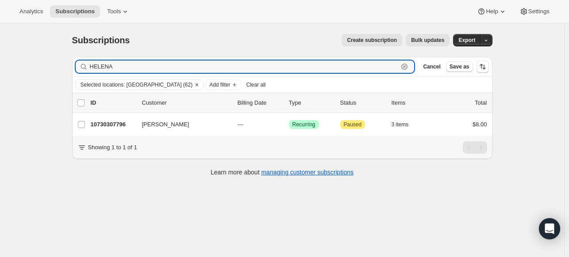
click at [27, 53] on div "Subscriptions. This page is ready Subscriptions Create subscription Bulk update…" at bounding box center [282, 151] width 564 height 257
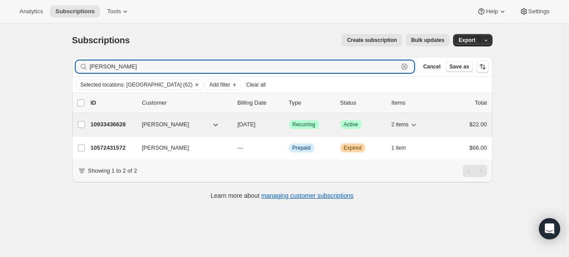
type input "[PERSON_NAME]"
click at [127, 122] on p "10933436628" at bounding box center [113, 124] width 44 height 9
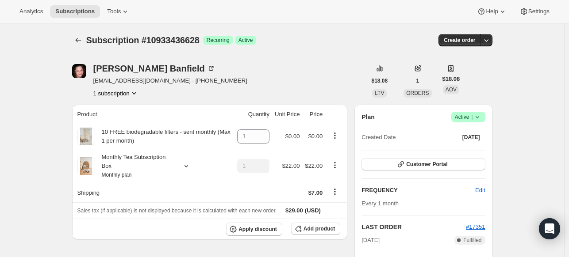
click at [479, 118] on icon at bounding box center [477, 117] width 9 height 9
click at [466, 131] on span "Pause subscription" at bounding box center [470, 134] width 49 height 7
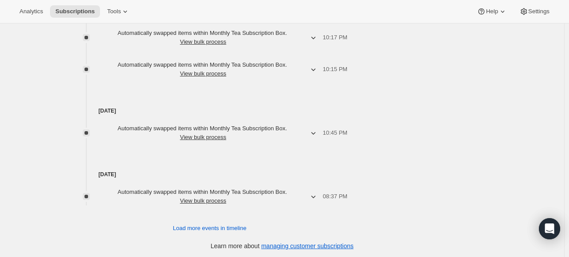
scroll to position [642, 0]
click at [226, 225] on span "Load more events in timeline" at bounding box center [209, 227] width 73 height 9
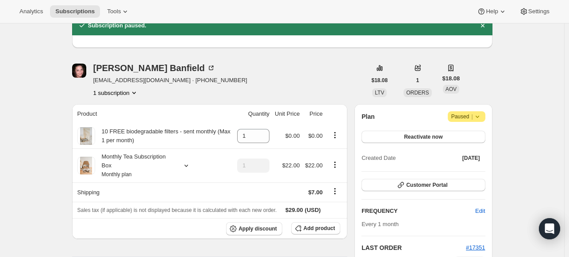
scroll to position [34, 0]
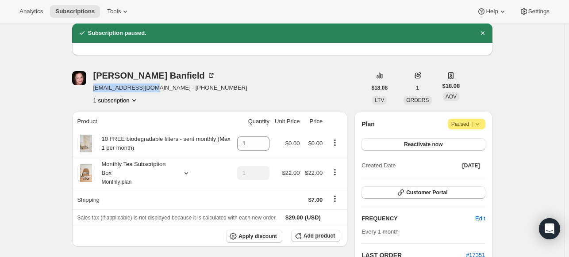
drag, startPoint x: 152, startPoint y: 90, endPoint x: 95, endPoint y: 89, distance: 56.6
click at [95, 89] on span "[EMAIL_ADDRESS][DOMAIN_NAME] · [PHONE_NUMBER]" at bounding box center [170, 88] width 154 height 9
copy span "[EMAIL_ADDRESS][DOMAIN_NAME]"
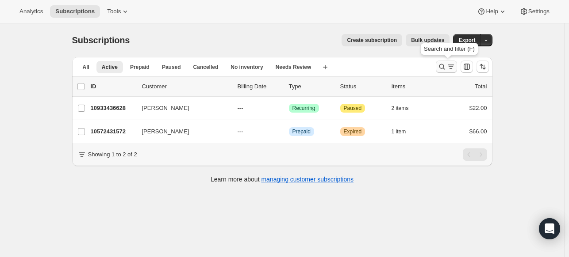
click at [444, 67] on icon "Search and filter results" at bounding box center [442, 67] width 6 height 6
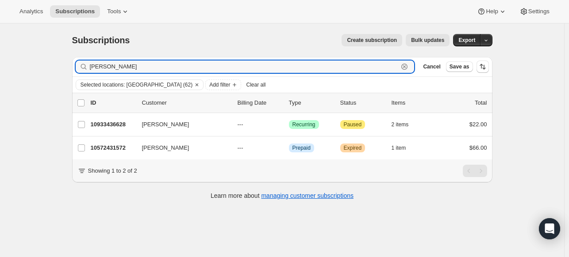
drag, startPoint x: 122, startPoint y: 65, endPoint x: 31, endPoint y: 53, distance: 91.9
click at [31, 53] on div "Subscriptions. This page is ready Subscriptions Create subscription Bulk update…" at bounding box center [282, 151] width 564 height 257
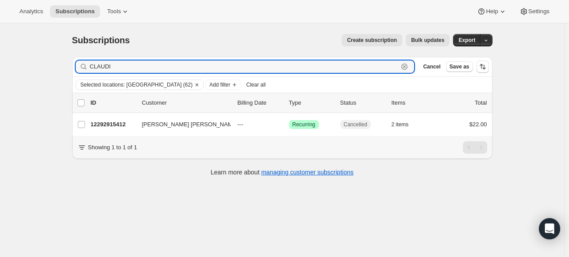
drag, startPoint x: 122, startPoint y: 68, endPoint x: 61, endPoint y: 58, distance: 61.3
click at [61, 58] on div "Subscriptions. This page is ready Subscriptions Create subscription Bulk update…" at bounding box center [282, 151] width 564 height 257
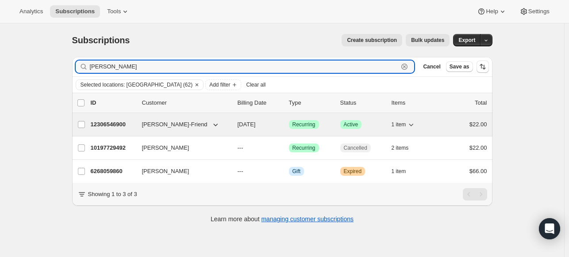
type input "[PERSON_NAME]"
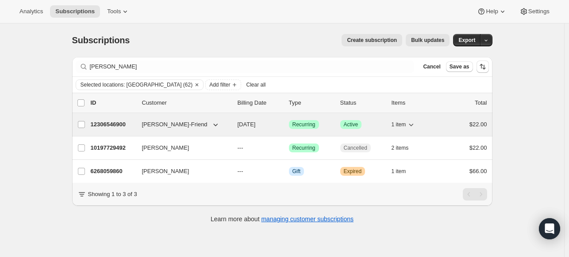
click at [113, 126] on p "12306546900" at bounding box center [113, 124] width 44 height 9
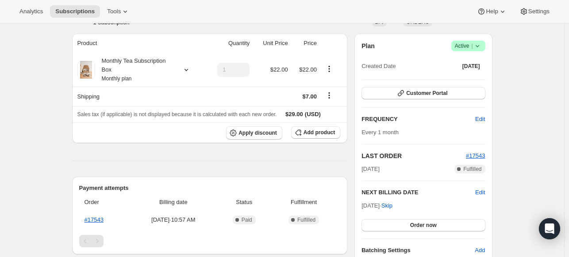
scroll to position [50, 0]
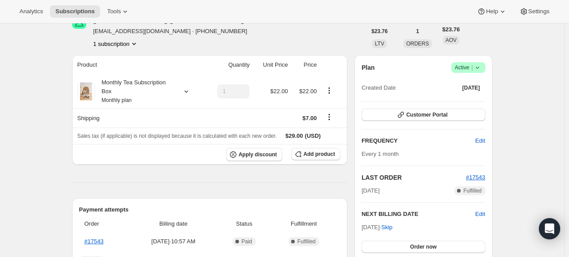
click at [481, 65] on icon at bounding box center [477, 67] width 9 height 9
click at [466, 85] on span "Pause subscription" at bounding box center [470, 84] width 49 height 7
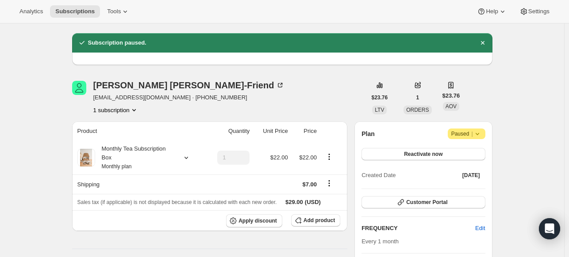
scroll to position [19, 0]
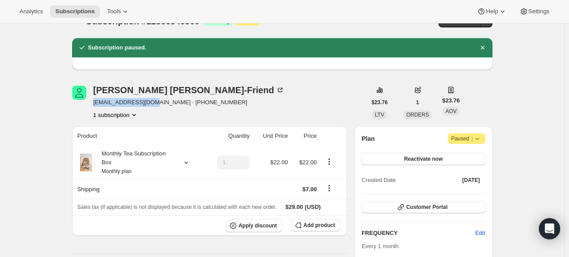
drag, startPoint x: 156, startPoint y: 102, endPoint x: 93, endPoint y: 99, distance: 62.8
click at [93, 99] on div "[PERSON_NAME]-Friend [EMAIL_ADDRESS][DOMAIN_NAME] · [PHONE_NUMBER] 1 subscripti…" at bounding box center [219, 103] width 294 height 34
copy span "[EMAIL_ADDRESS][DOMAIN_NAME]"
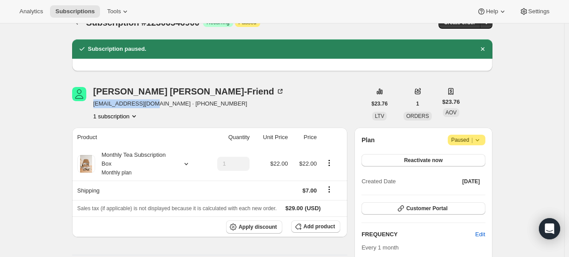
scroll to position [0, 0]
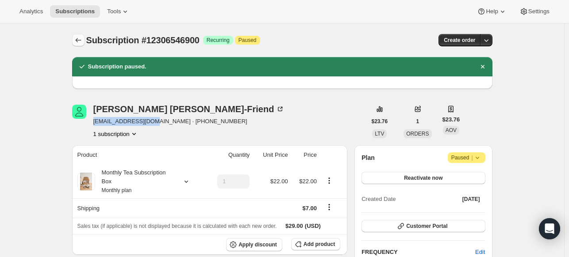
click at [78, 43] on icon "Subscriptions" at bounding box center [78, 40] width 9 height 9
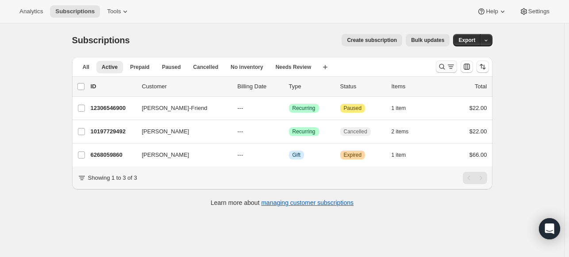
click at [446, 67] on icon "Search and filter results" at bounding box center [441, 66] width 9 height 9
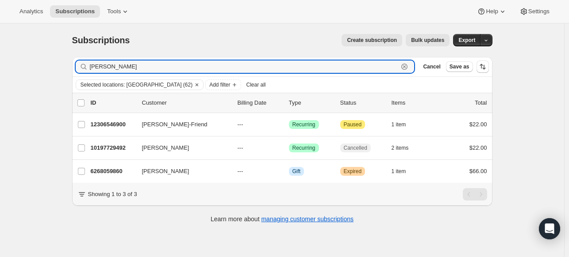
drag, startPoint x: 126, startPoint y: 69, endPoint x: 45, endPoint y: 54, distance: 82.2
click at [45, 54] on div "Subscriptions. This page is ready Subscriptions Create subscription Bulk update…" at bounding box center [282, 151] width 564 height 257
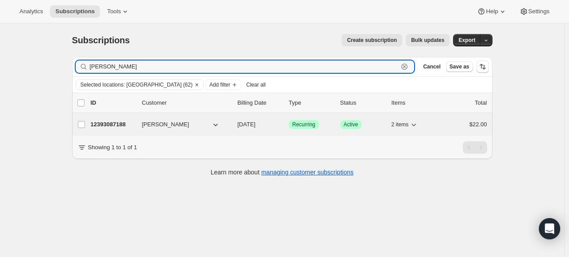
type input "[PERSON_NAME]"
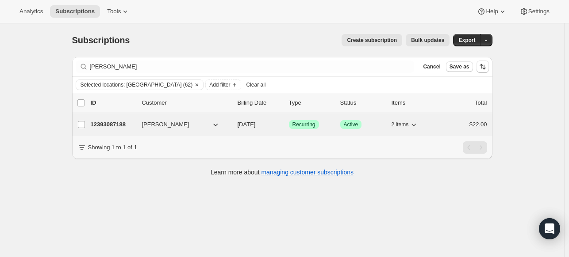
click at [119, 124] on p "12393087188" at bounding box center [113, 124] width 44 height 9
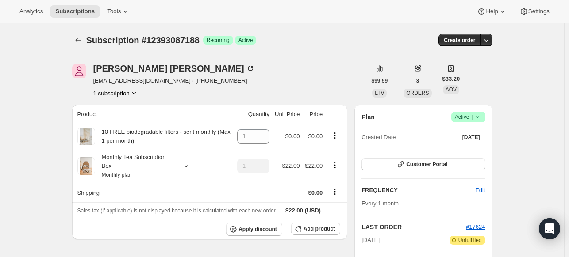
click at [484, 116] on span "Success Active |" at bounding box center [468, 117] width 34 height 11
click at [302, 72] on div "[PERSON_NAME] [PERSON_NAME][EMAIL_ADDRESS][DOMAIN_NAME] · [PHONE_NUMBER] 1 subs…" at bounding box center [219, 81] width 294 height 34
click at [335, 192] on icon "Shipping actions" at bounding box center [334, 191] width 9 height 9
click at [325, 206] on span "Edit shipping rate" at bounding box center [337, 209] width 44 height 7
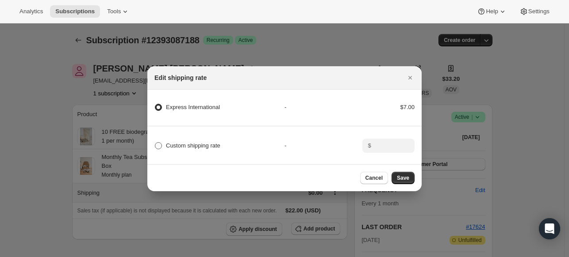
click at [156, 142] on span ":r9l:" at bounding box center [158, 145] width 7 height 7
click at [155, 142] on input "Custom shipping rate" at bounding box center [155, 142] width 0 height 0
radio input "true"
radio International "false"
click at [399, 139] on input ":r9l:" at bounding box center [387, 146] width 27 height 14
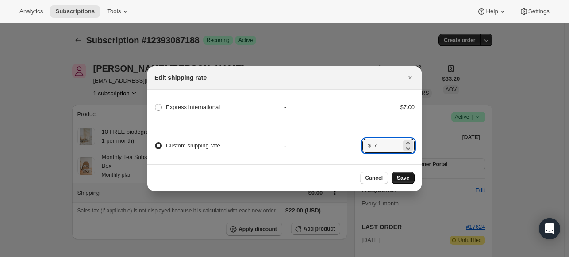
type input "7"
click at [407, 177] on span "Save" at bounding box center [403, 178] width 12 height 7
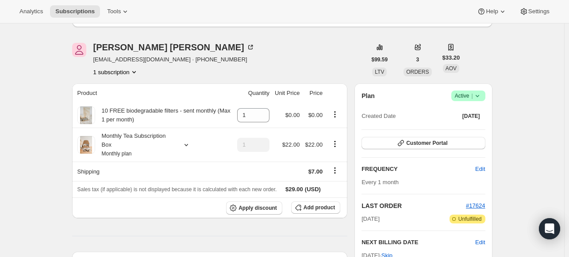
scroll to position [56, 0]
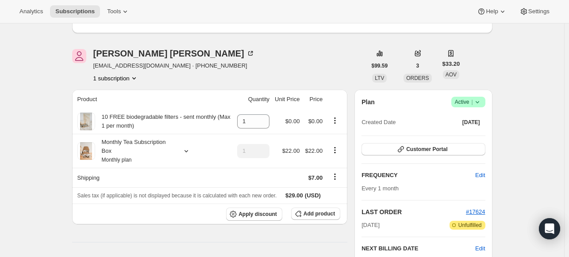
click at [477, 102] on icon at bounding box center [477, 102] width 9 height 9
click at [455, 120] on span "Pause subscription" at bounding box center [470, 119] width 49 height 7
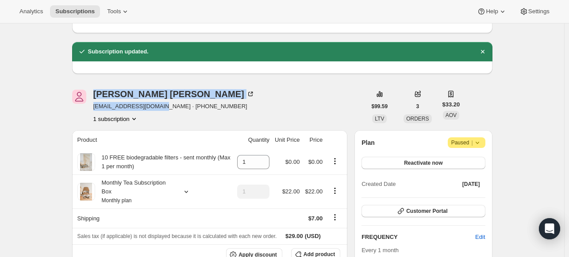
drag, startPoint x: 157, startPoint y: 108, endPoint x: 91, endPoint y: 111, distance: 66.8
click at [91, 111] on div "[PERSON_NAME] [PERSON_NAME][EMAIL_ADDRESS][DOMAIN_NAME] · [PHONE_NUMBER] 1 subs…" at bounding box center [219, 107] width 294 height 34
copy div "[PERSON_NAME] [EMAIL_ADDRESS][DOMAIN_NAME]"
click at [94, 106] on div "[PERSON_NAME] [PERSON_NAME][EMAIL_ADDRESS][DOMAIN_NAME] · [PHONE_NUMBER] 1 subs…" at bounding box center [219, 107] width 294 height 34
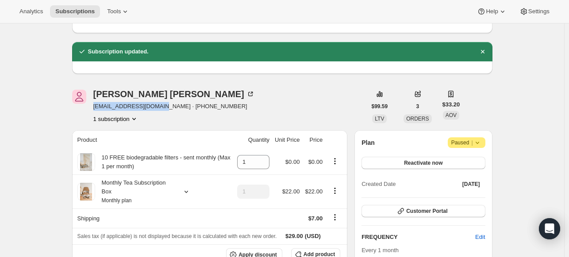
drag, startPoint x: 94, startPoint y: 106, endPoint x: 158, endPoint y: 107, distance: 64.1
click at [158, 107] on div "[PERSON_NAME] [PERSON_NAME][EMAIL_ADDRESS][DOMAIN_NAME] · [PHONE_NUMBER] 1 subs…" at bounding box center [219, 107] width 294 height 34
copy span "[EMAIL_ADDRESS][DOMAIN_NAME]"
click at [481, 139] on icon at bounding box center [477, 142] width 9 height 9
click at [407, 163] on span "Reactivate now" at bounding box center [423, 163] width 38 height 7
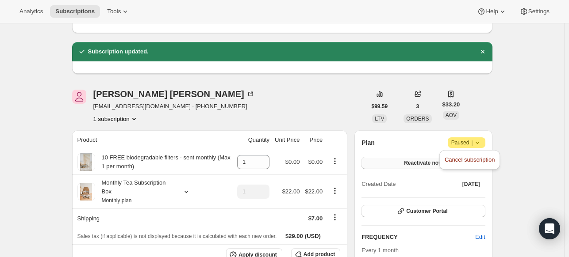
scroll to position [0, 0]
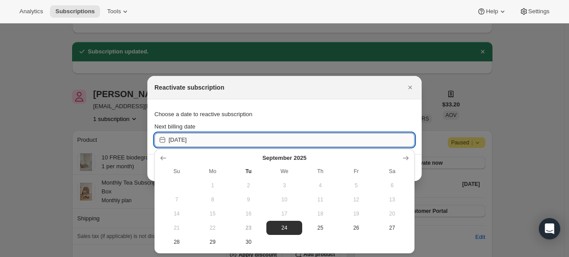
click at [225, 140] on input "[DATE]" at bounding box center [291, 140] width 246 height 14
click at [405, 156] on icon "Show next month, October 2025" at bounding box center [405, 158] width 9 height 9
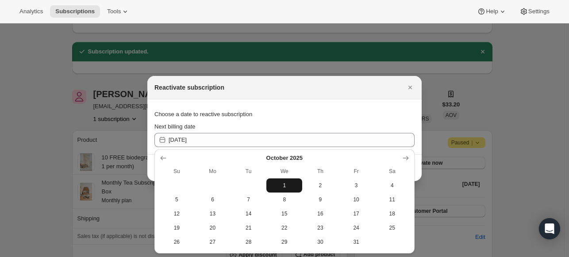
click at [284, 184] on span "1" at bounding box center [284, 185] width 29 height 7
type input "[DATE]"
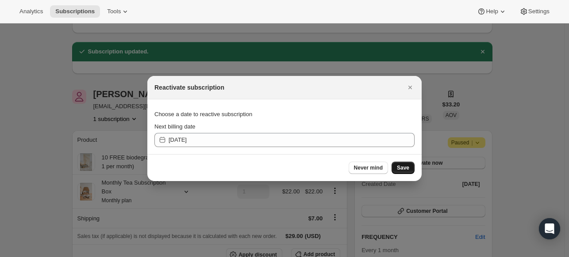
click at [404, 168] on span "Save" at bounding box center [403, 167] width 12 height 7
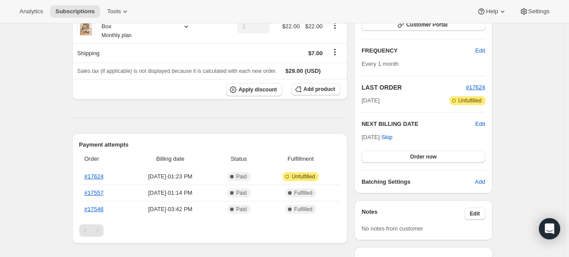
scroll to position [263, 0]
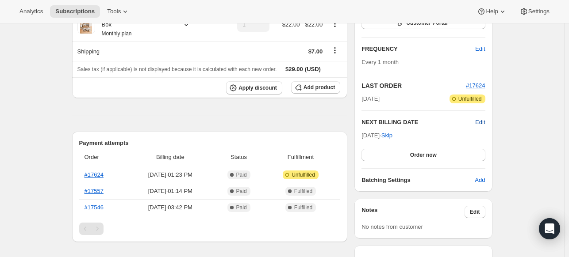
click at [481, 123] on span "Edit" at bounding box center [480, 122] width 10 height 9
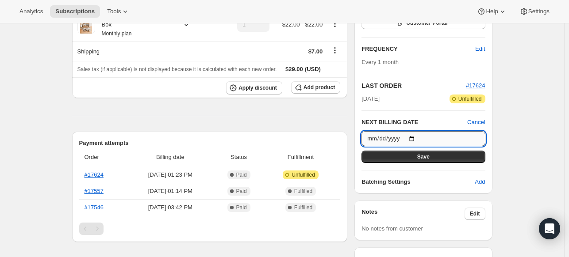
click at [417, 137] on input "[DATE]" at bounding box center [422, 138] width 123 height 15
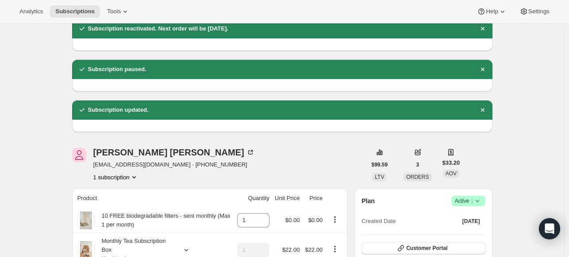
scroll to position [0, 0]
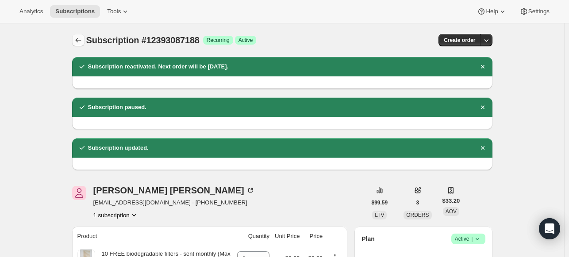
click at [78, 40] on icon "Subscriptions" at bounding box center [78, 40] width 6 height 4
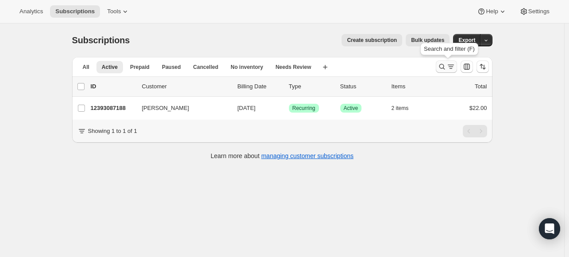
click at [443, 67] on icon "Search and filter results" at bounding box center [441, 66] width 9 height 9
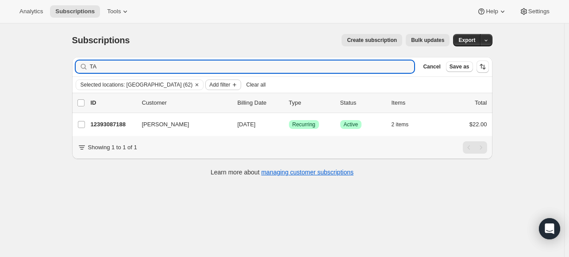
type input "T"
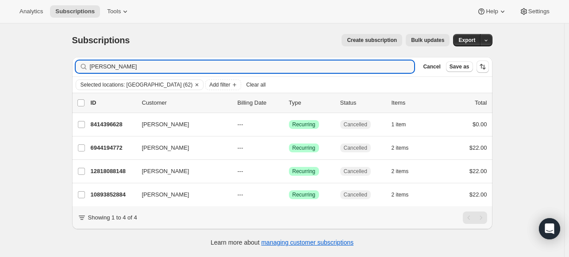
type input "[PERSON_NAME]"
